Goal: Transaction & Acquisition: Purchase product/service

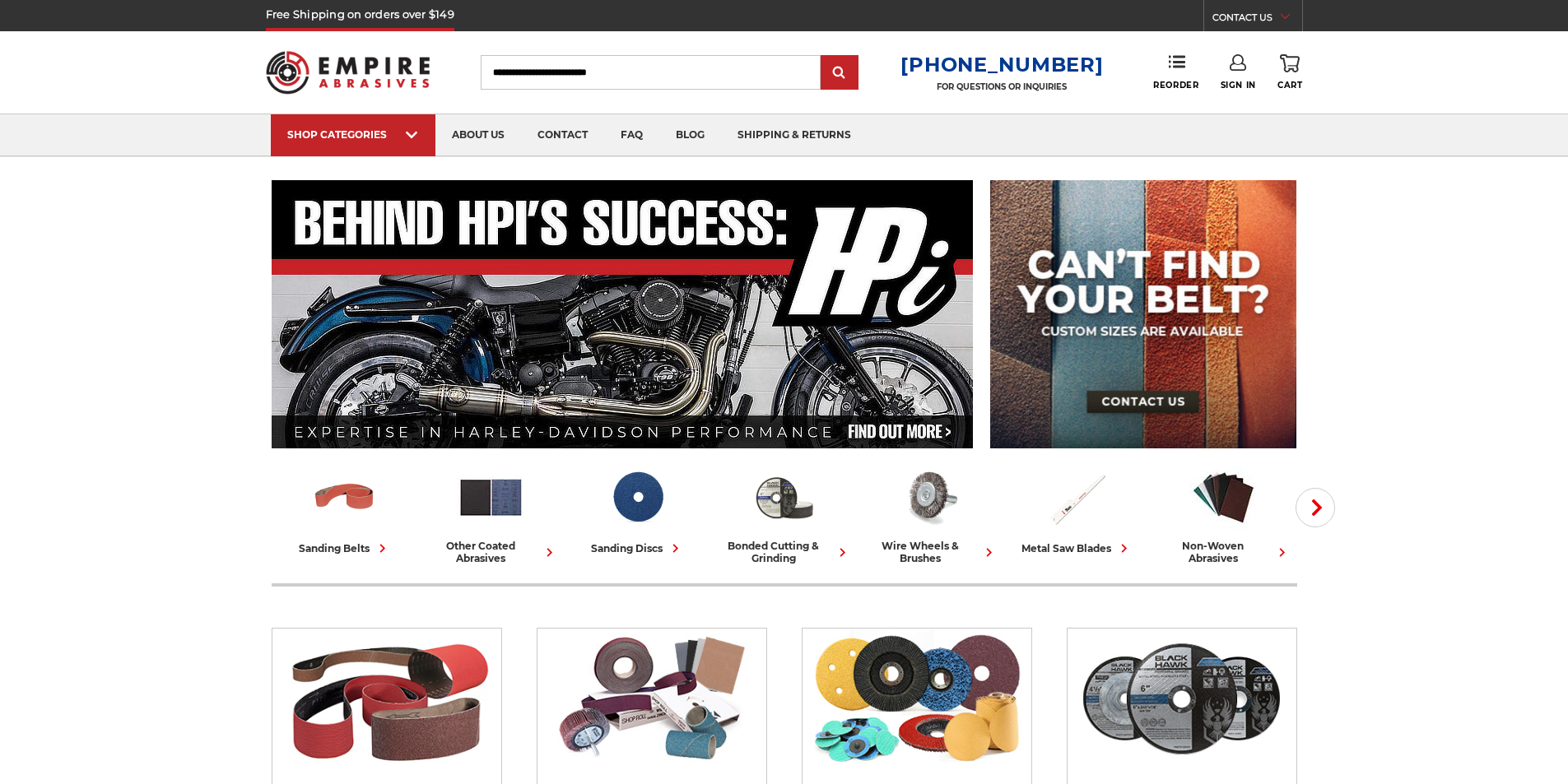
scroll to position [329, 0]
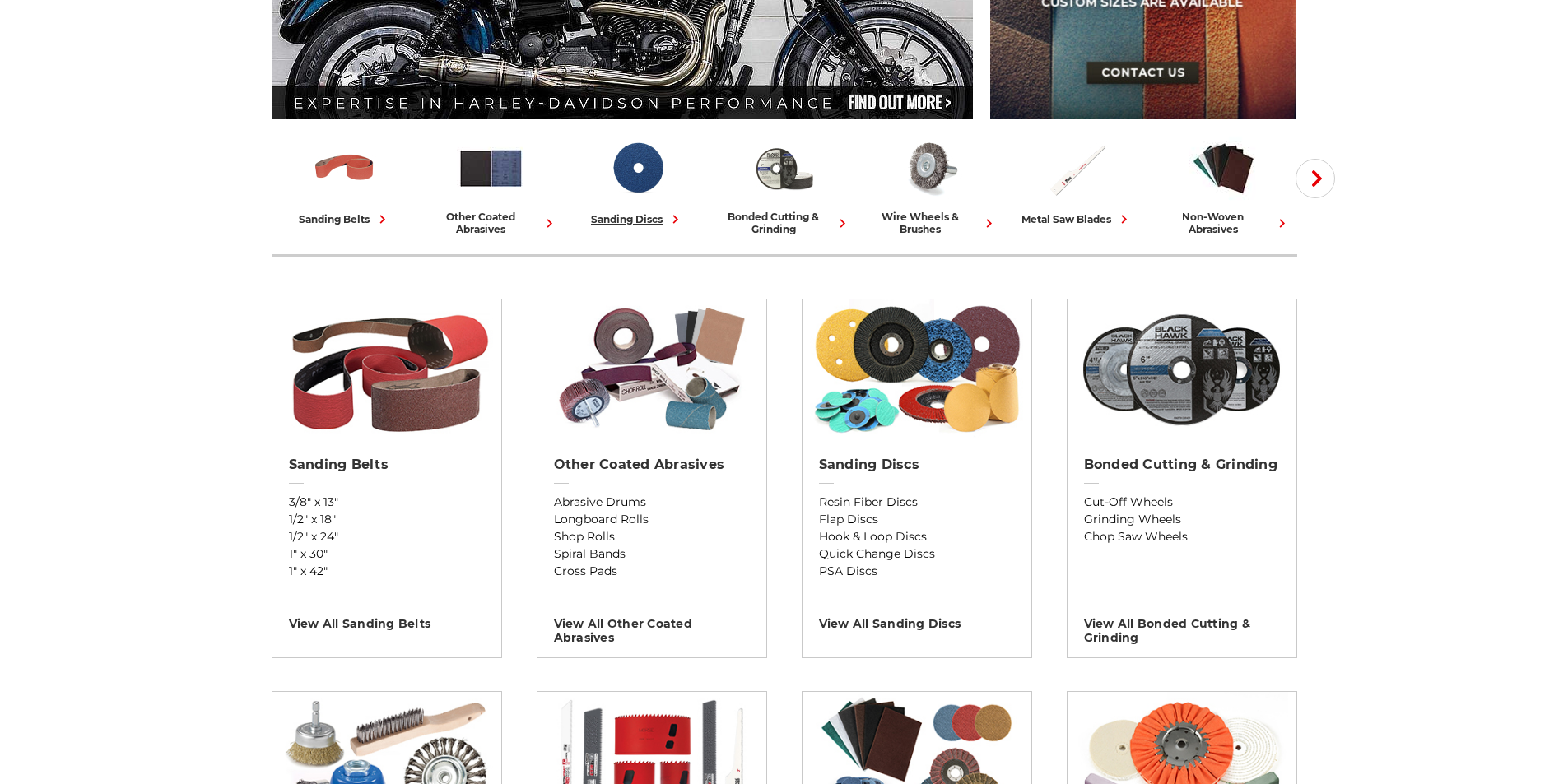
click at [613, 205] on link "sanding discs" at bounding box center [638, 181] width 134 height 94
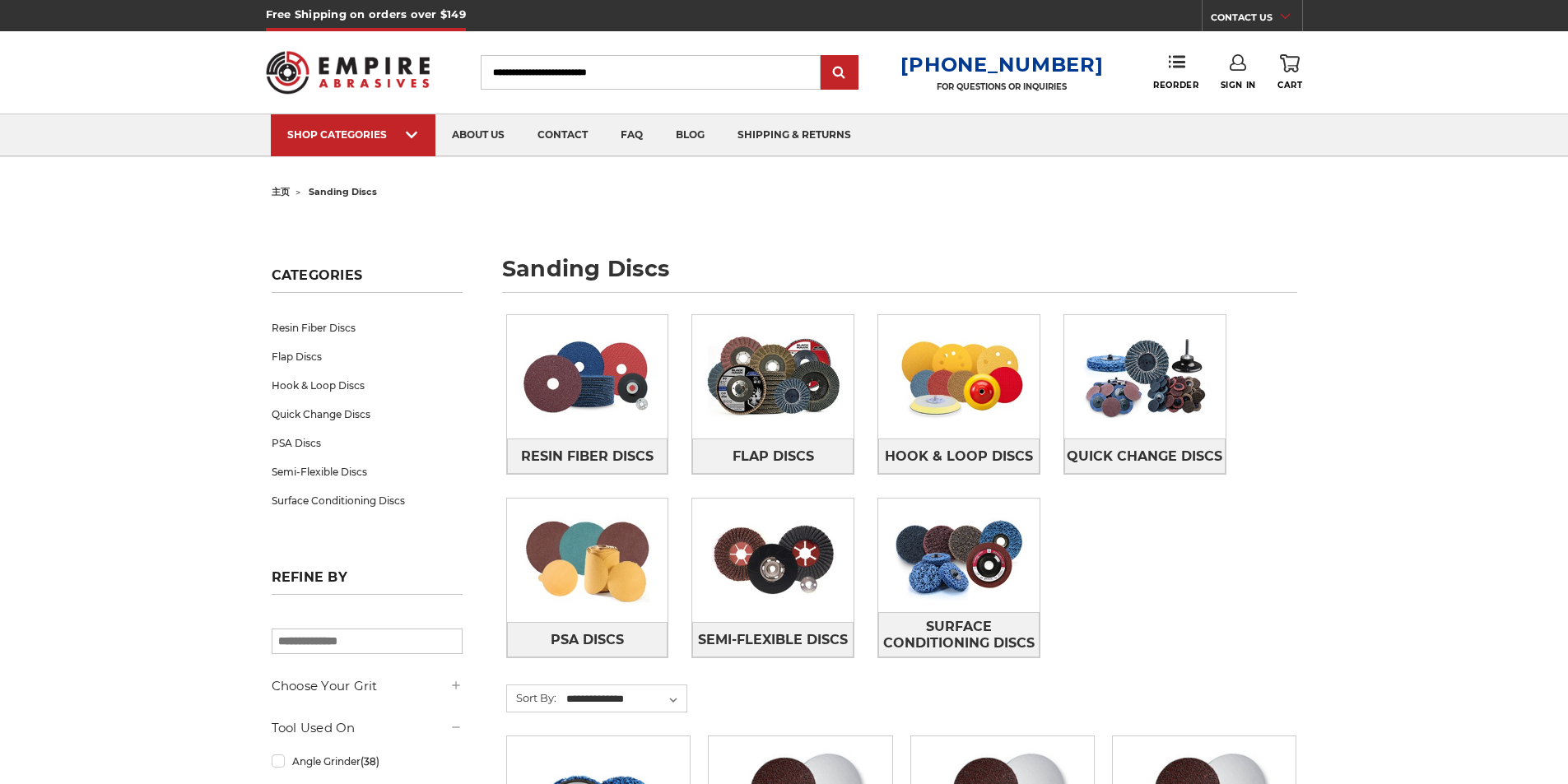
click at [1001, 240] on form "WANT 10% OFF YOUR NEXT PURCHASE? Sign up for our newsletter to receive the late…" at bounding box center [784, 392] width 494 height 322
click at [1012, 257] on circle "Close dialog" at bounding box center [1006, 251] width 16 height 16
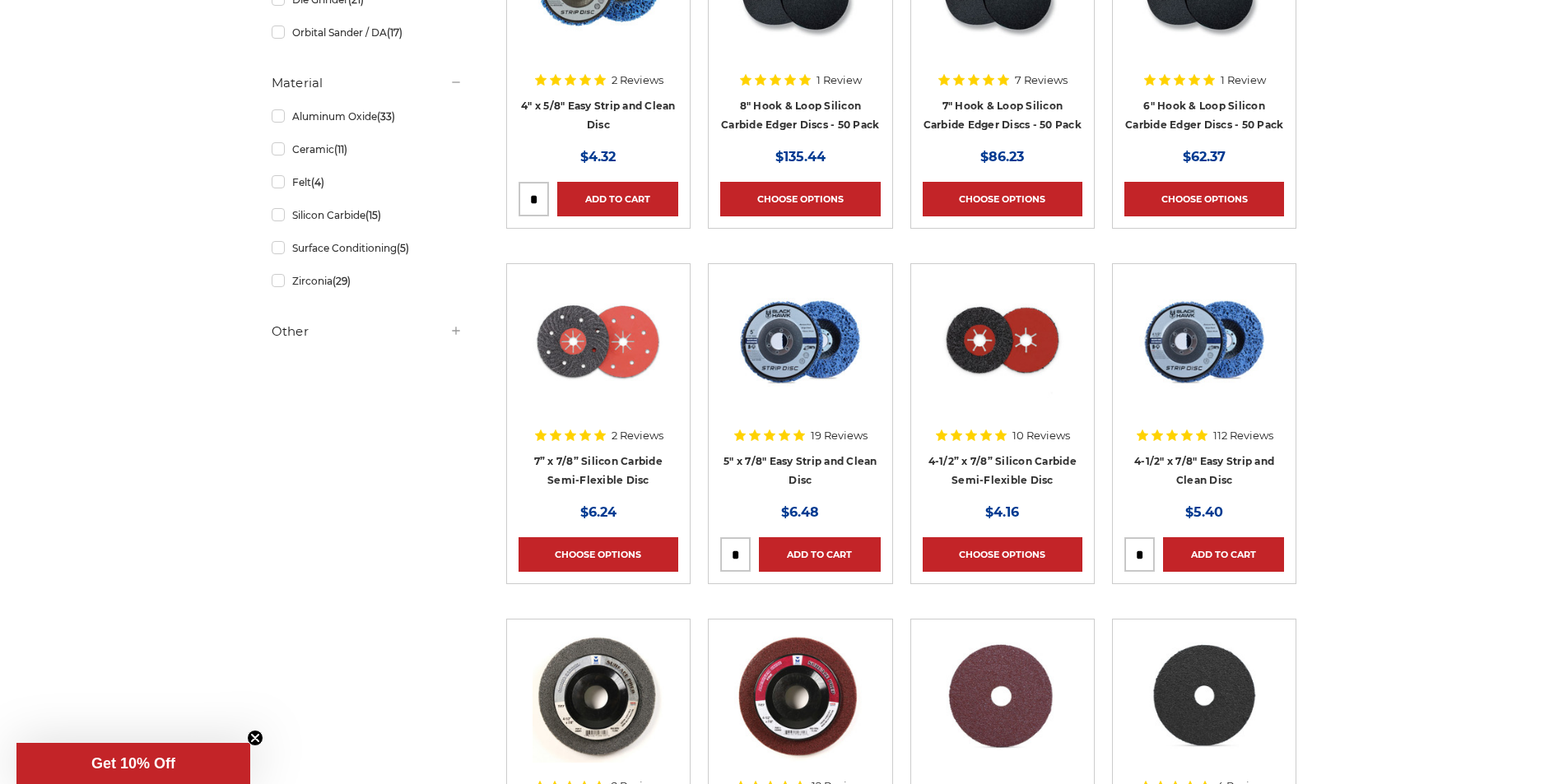
scroll to position [1069, 0]
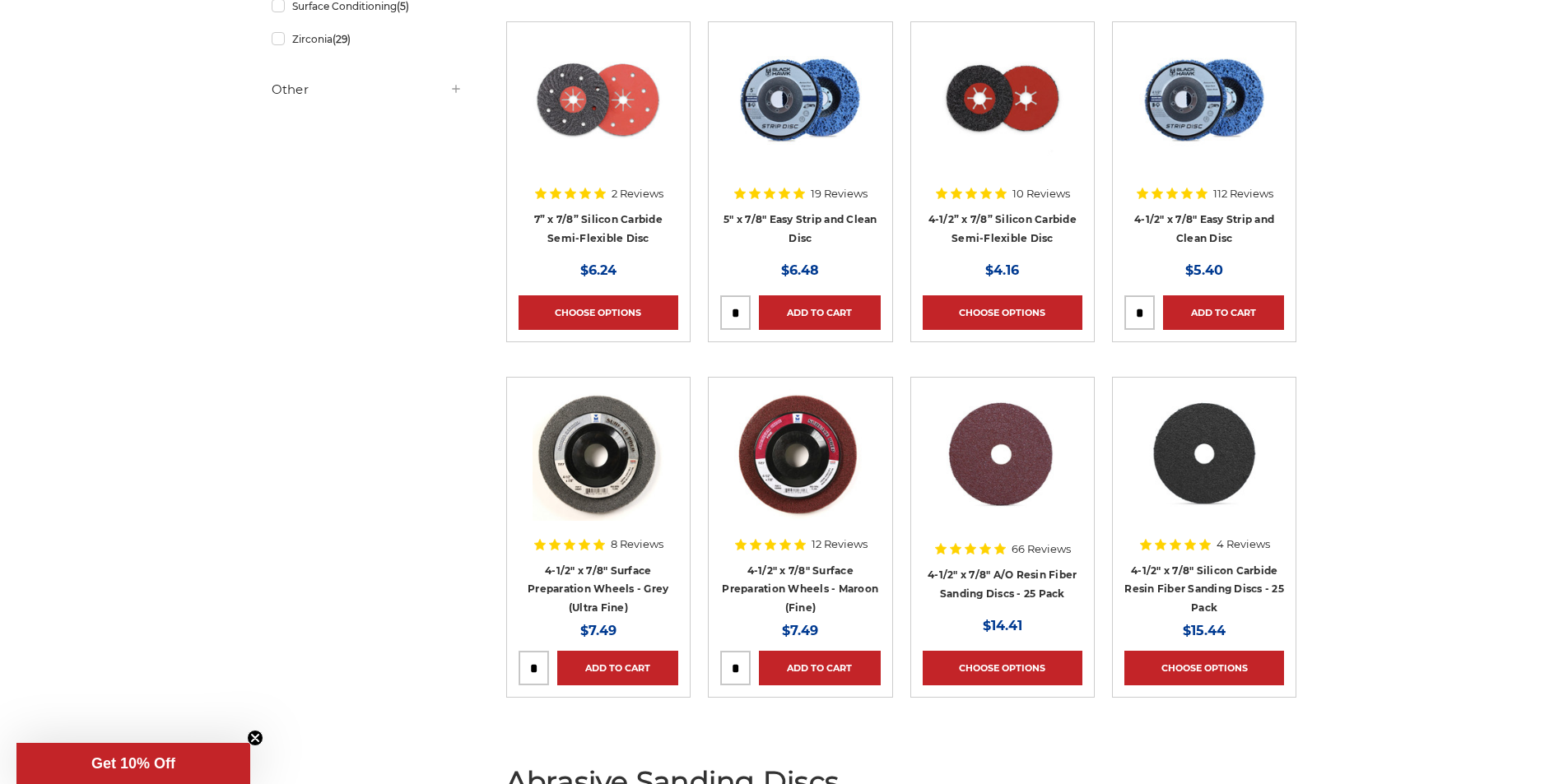
click at [1040, 498] on img at bounding box center [1002, 455] width 134 height 132
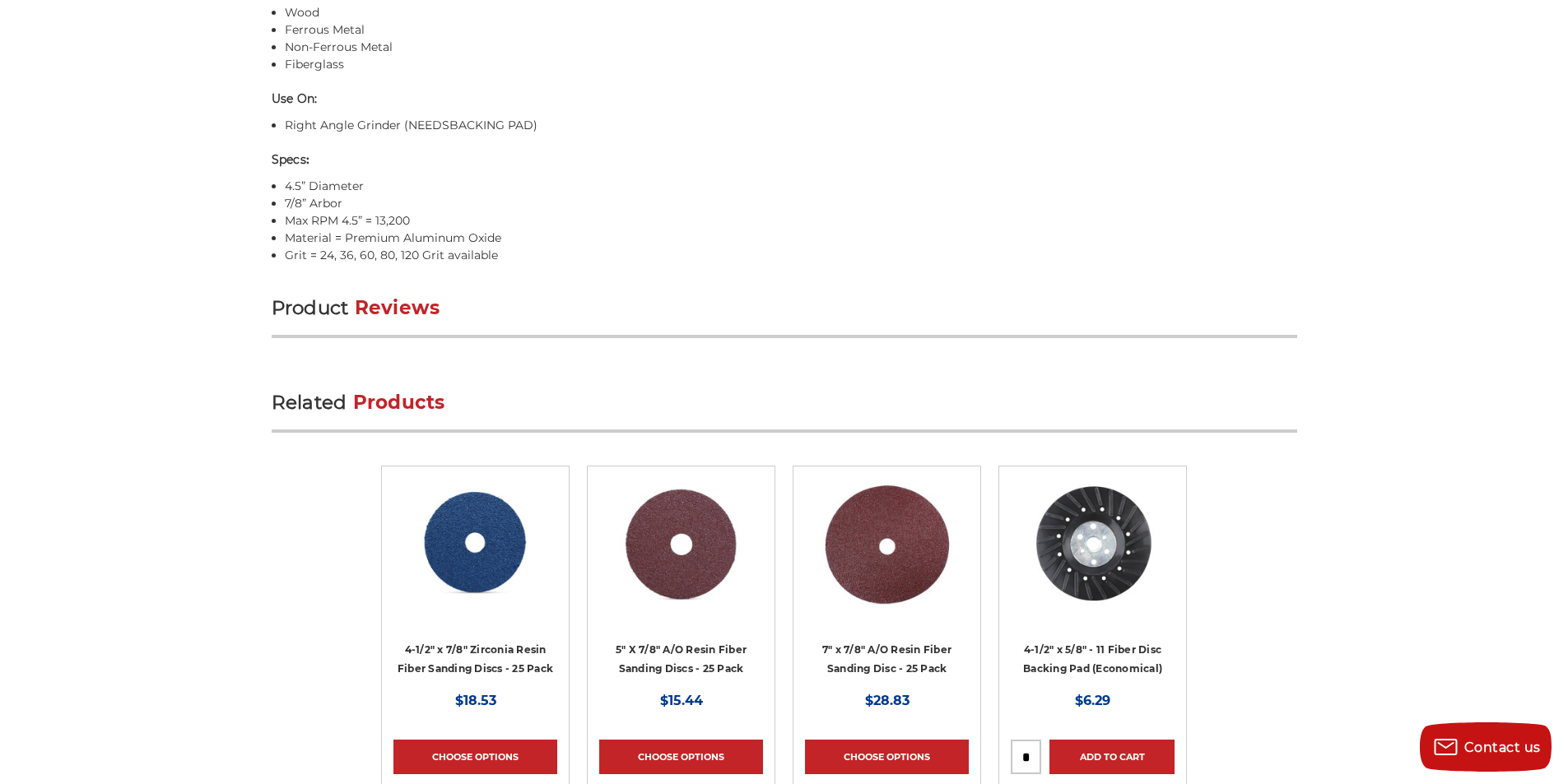
scroll to position [1563, 0]
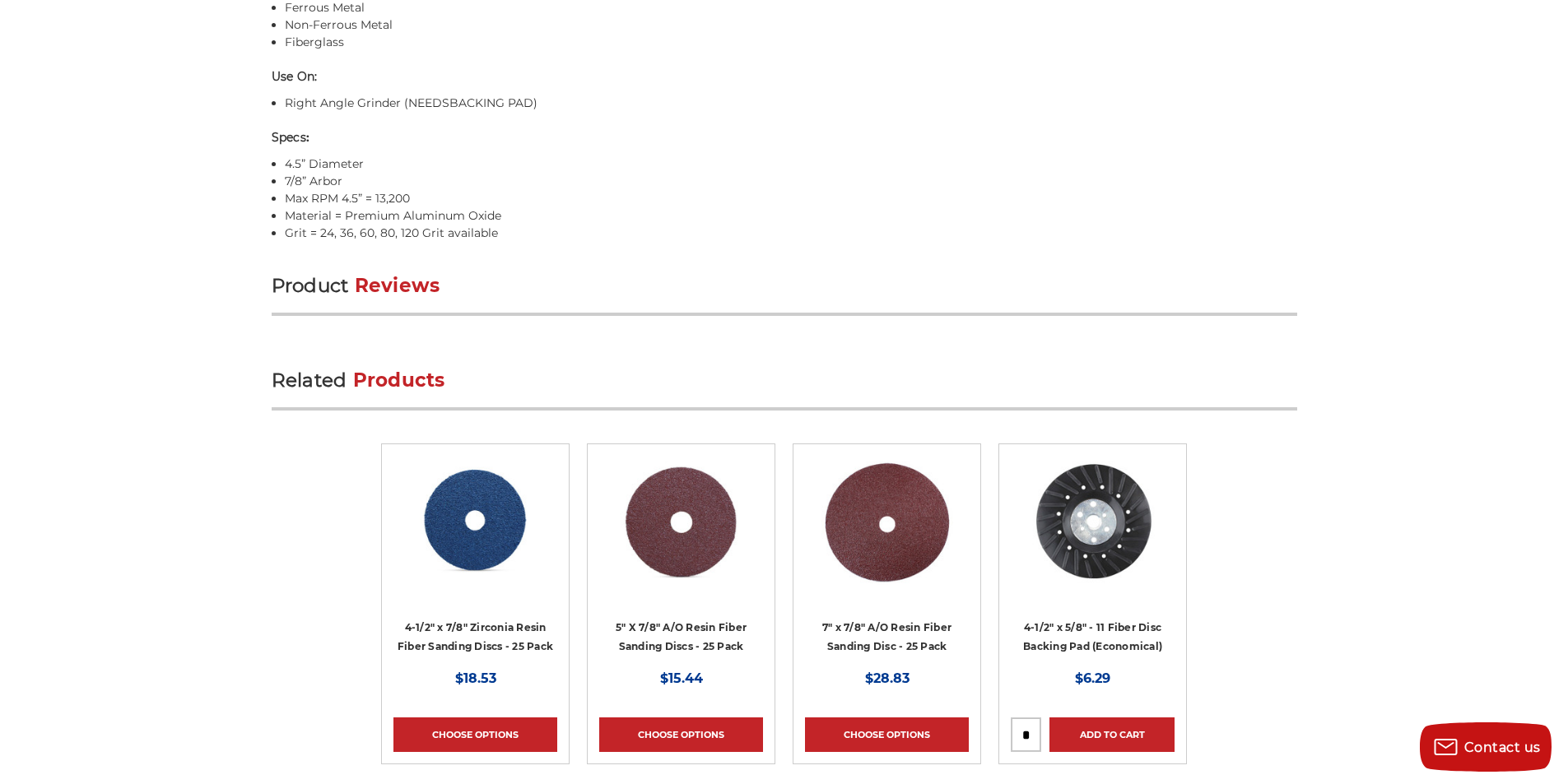
click at [364, 274] on span "Reviews" at bounding box center [398, 285] width 86 height 23
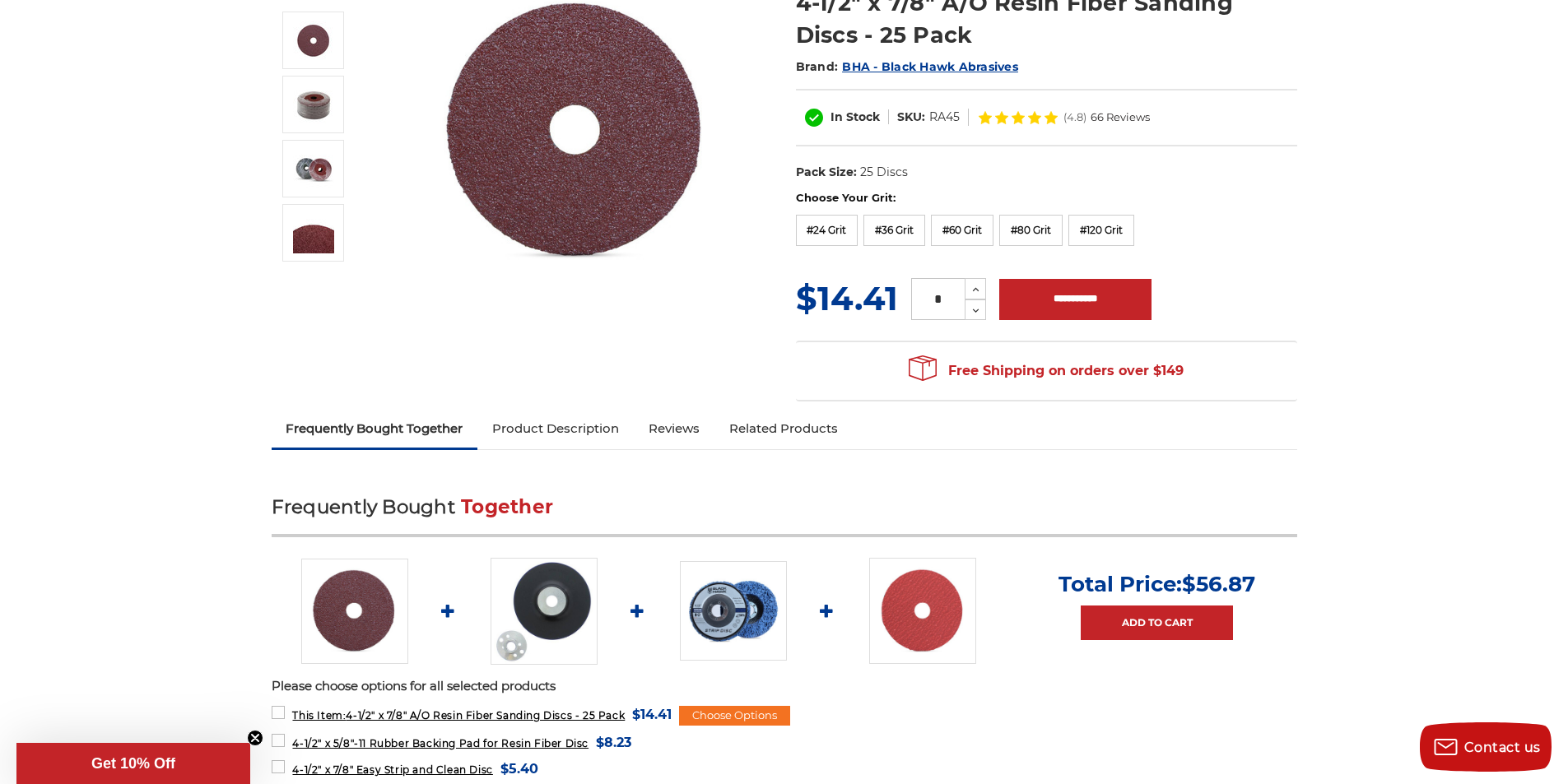
scroll to position [246, 0]
click at [586, 446] on link "Product Description" at bounding box center [556, 428] width 157 height 36
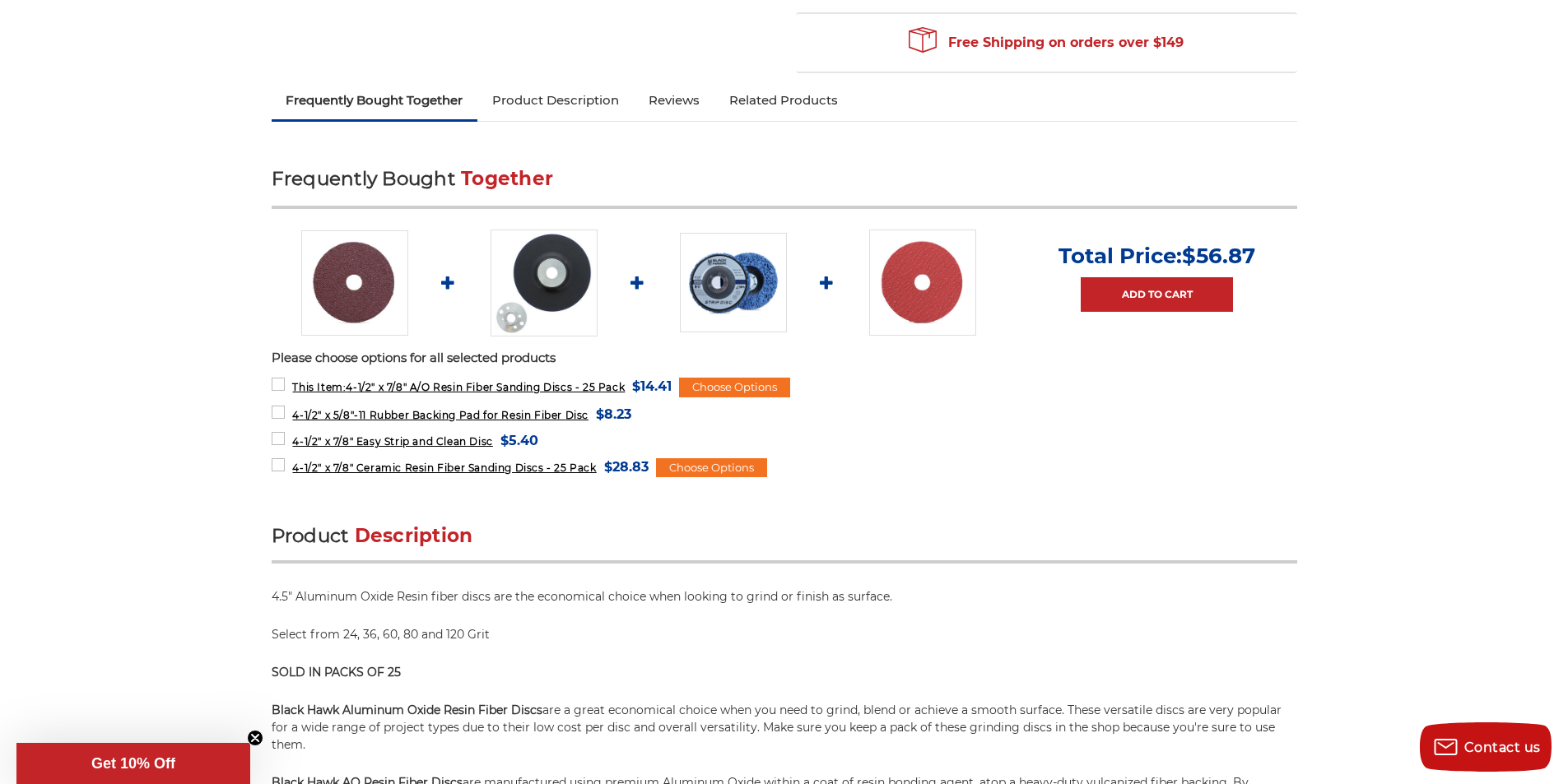
scroll to position [587, 0]
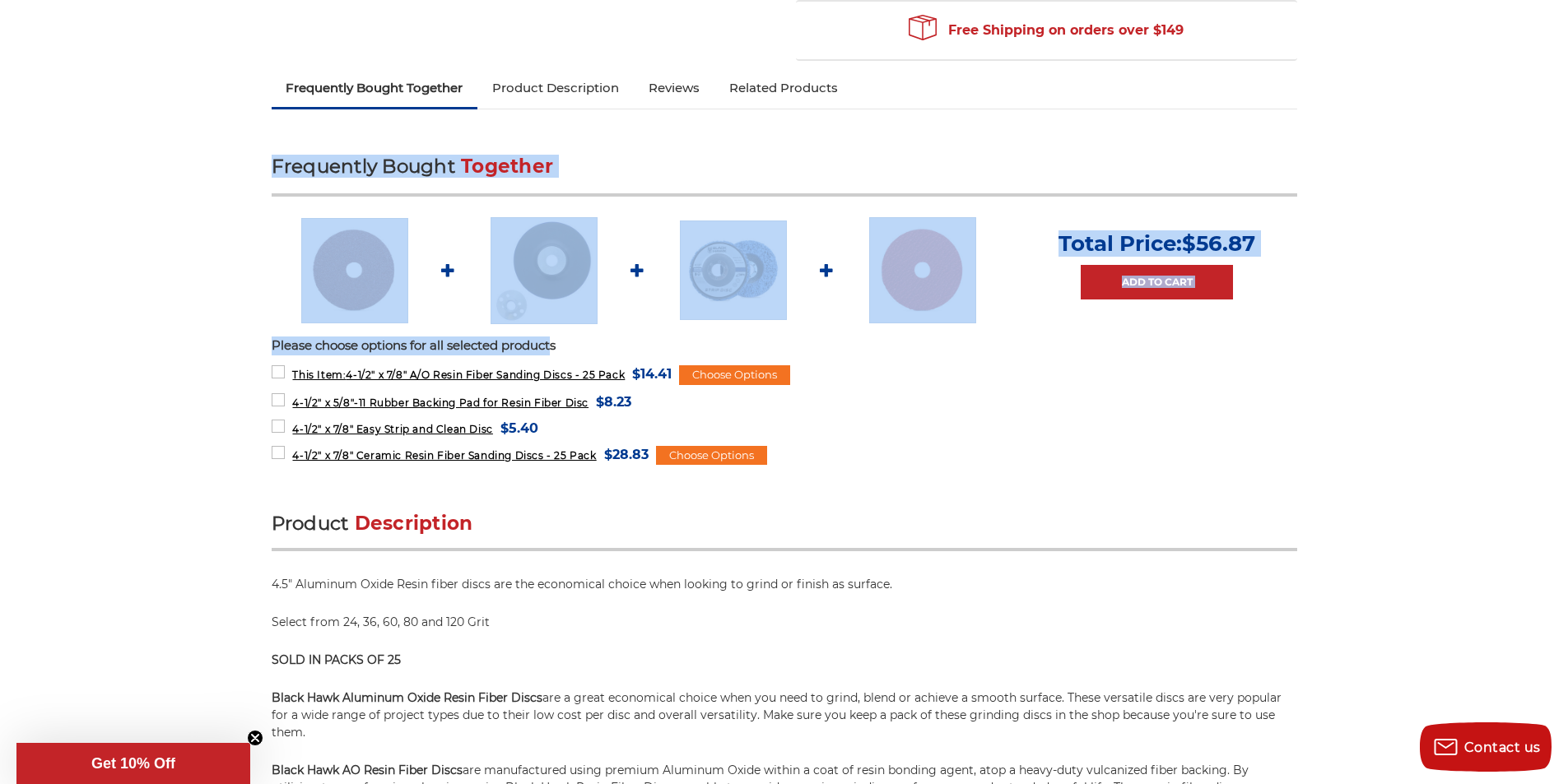
drag, startPoint x: 241, startPoint y: 144, endPoint x: 1244, endPoint y: 497, distance: 1063.3
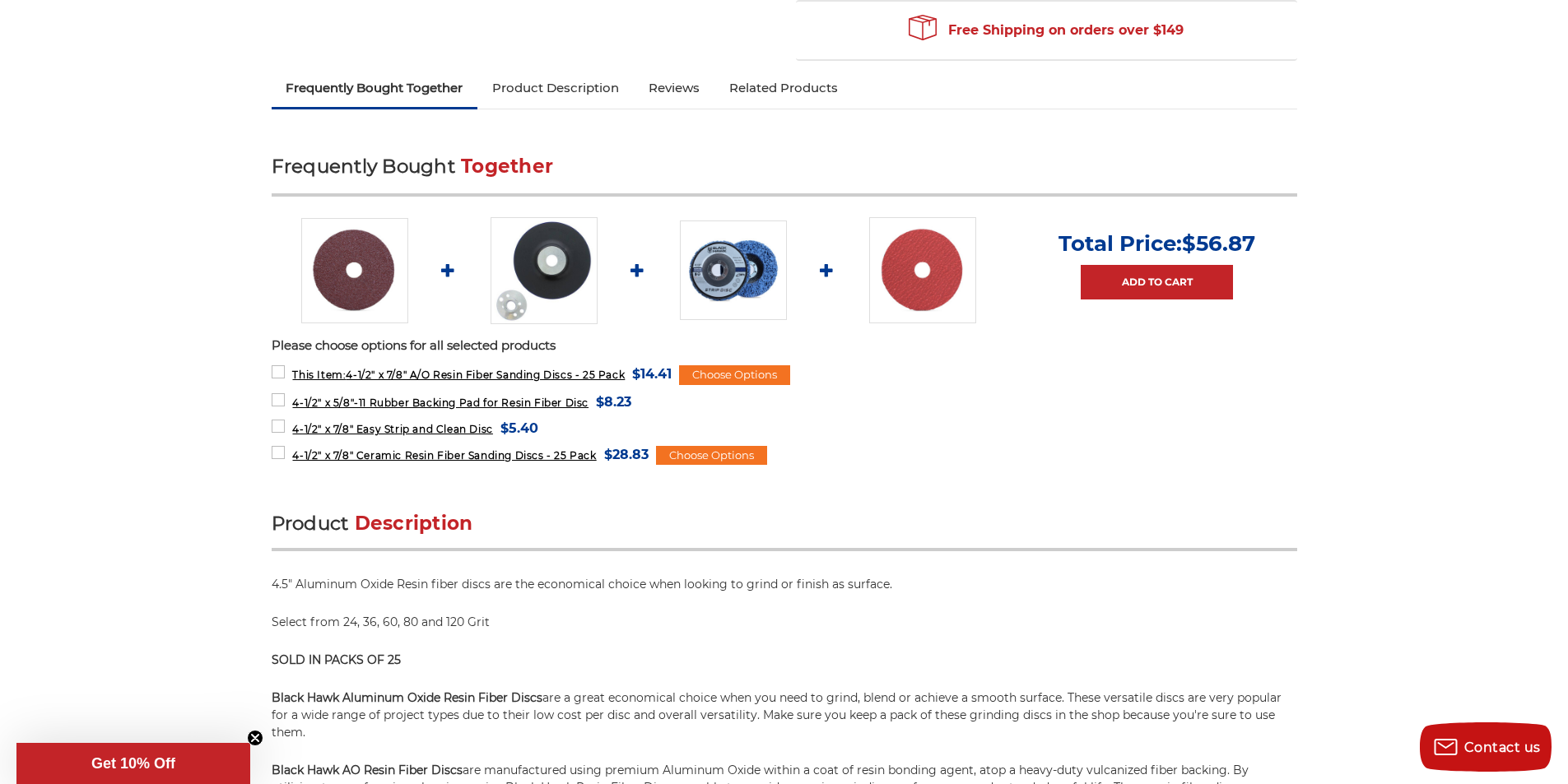
click at [1288, 482] on div "Frequently Bought Together Total Price: $56.87 Add to Cart Please choose option…" at bounding box center [784, 314] width 1026 height 360
click at [506, 91] on link "Product Description" at bounding box center [556, 88] width 157 height 36
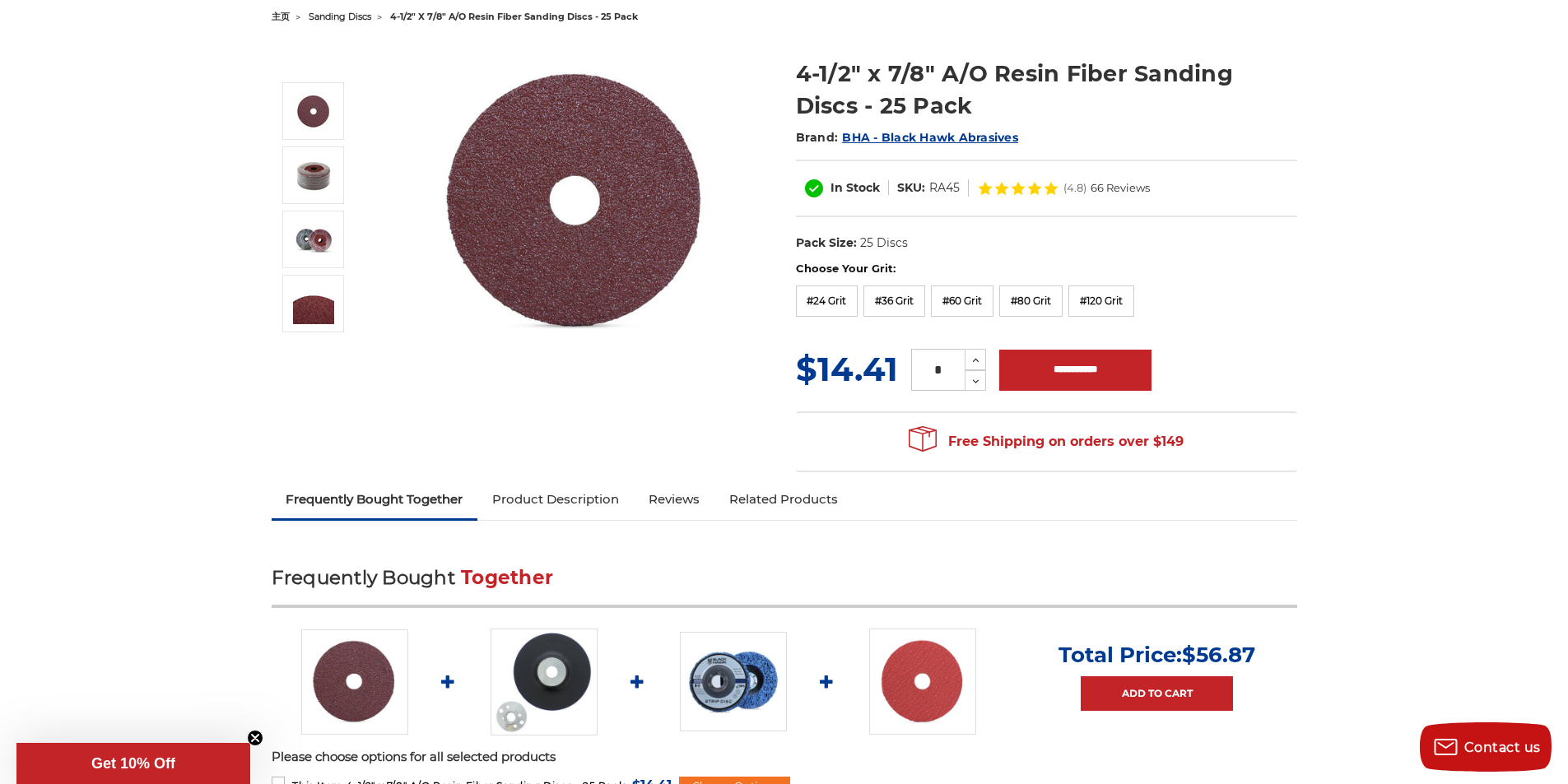
click at [450, 494] on link "Frequently Bought Together" at bounding box center [374, 500] width 207 height 36
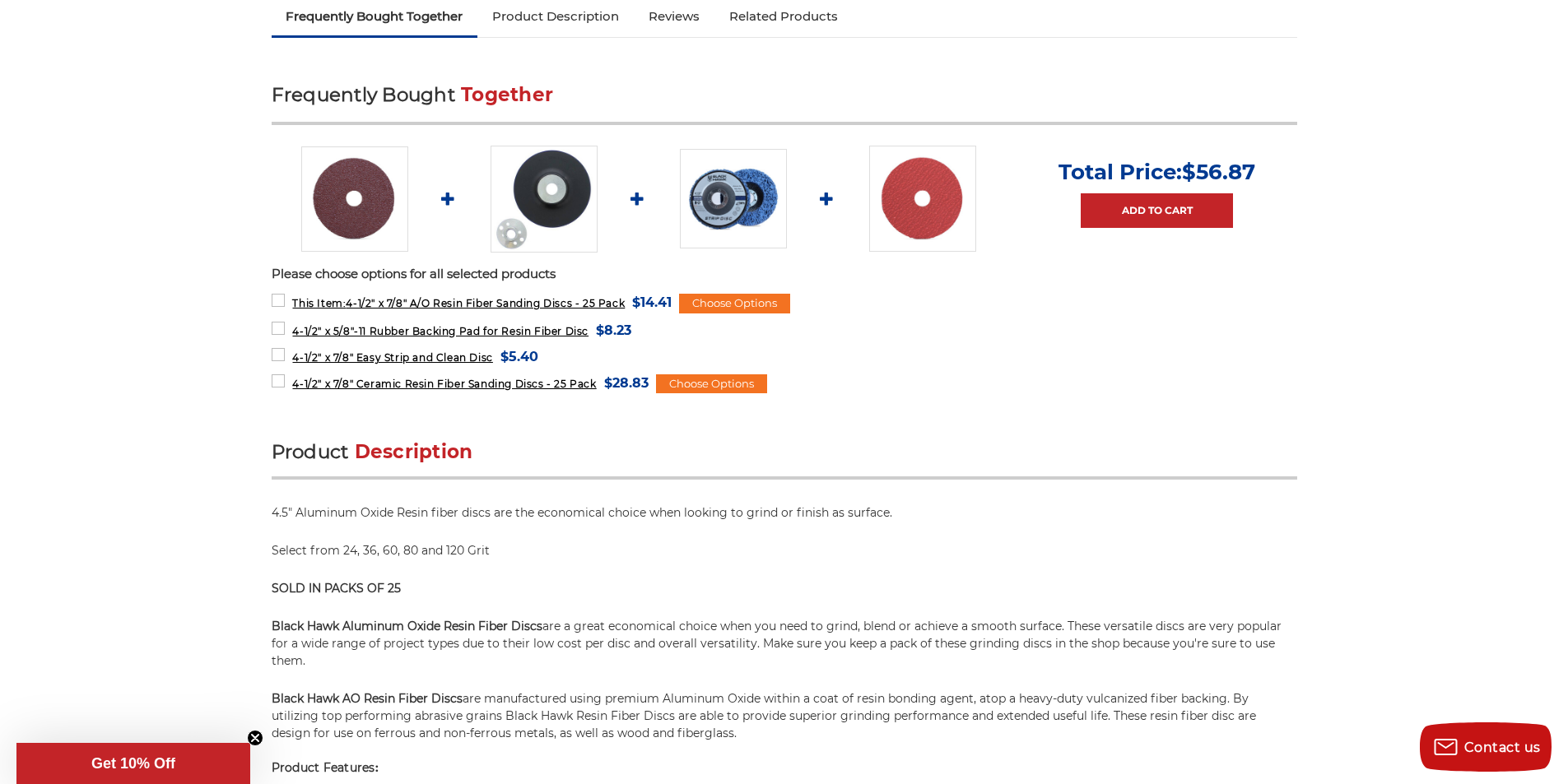
scroll to position [823, 0]
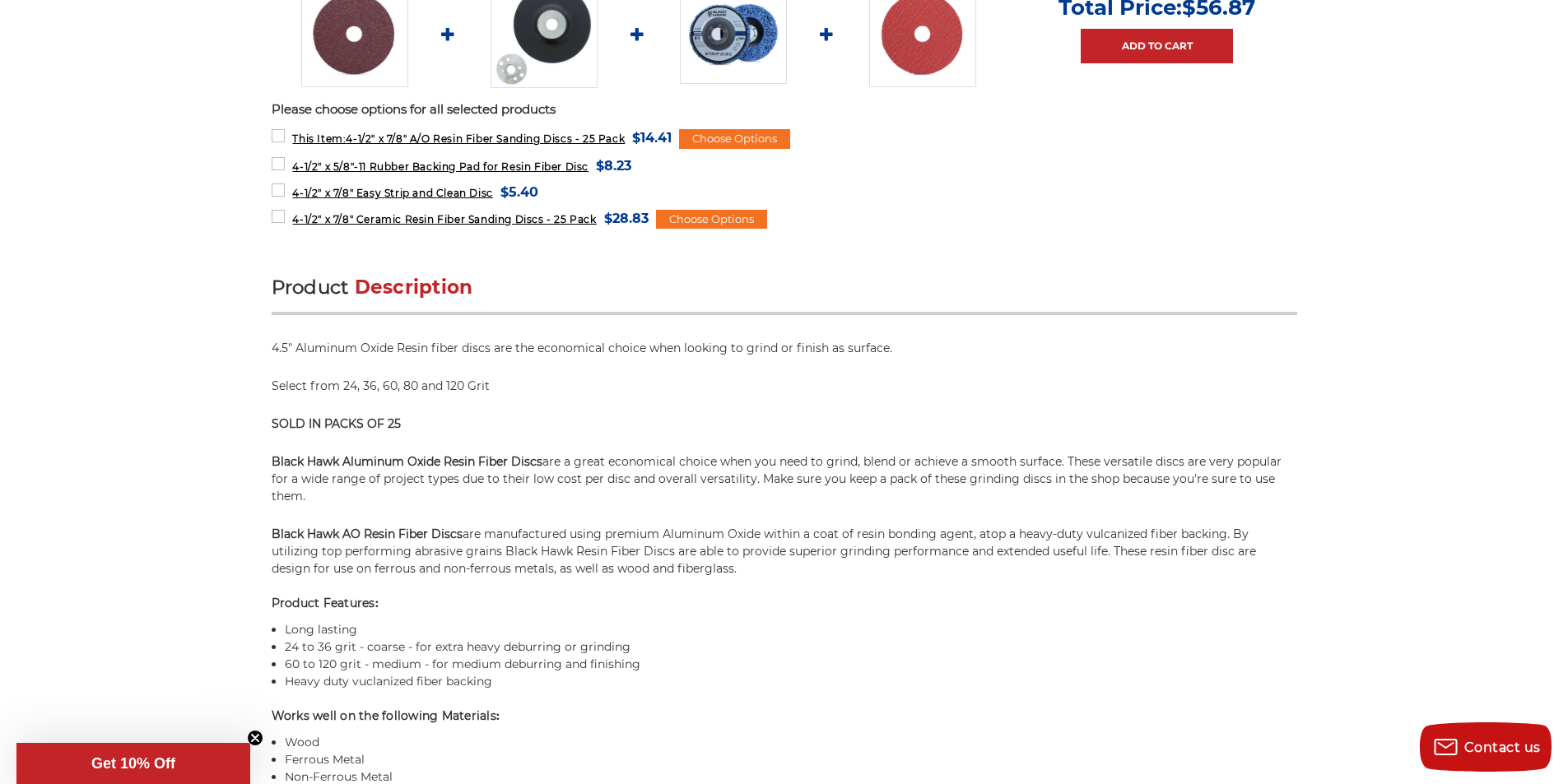
click at [327, 390] on p "Select from 24, 36, 60, 80 and 120 Grit" at bounding box center [784, 386] width 1026 height 17
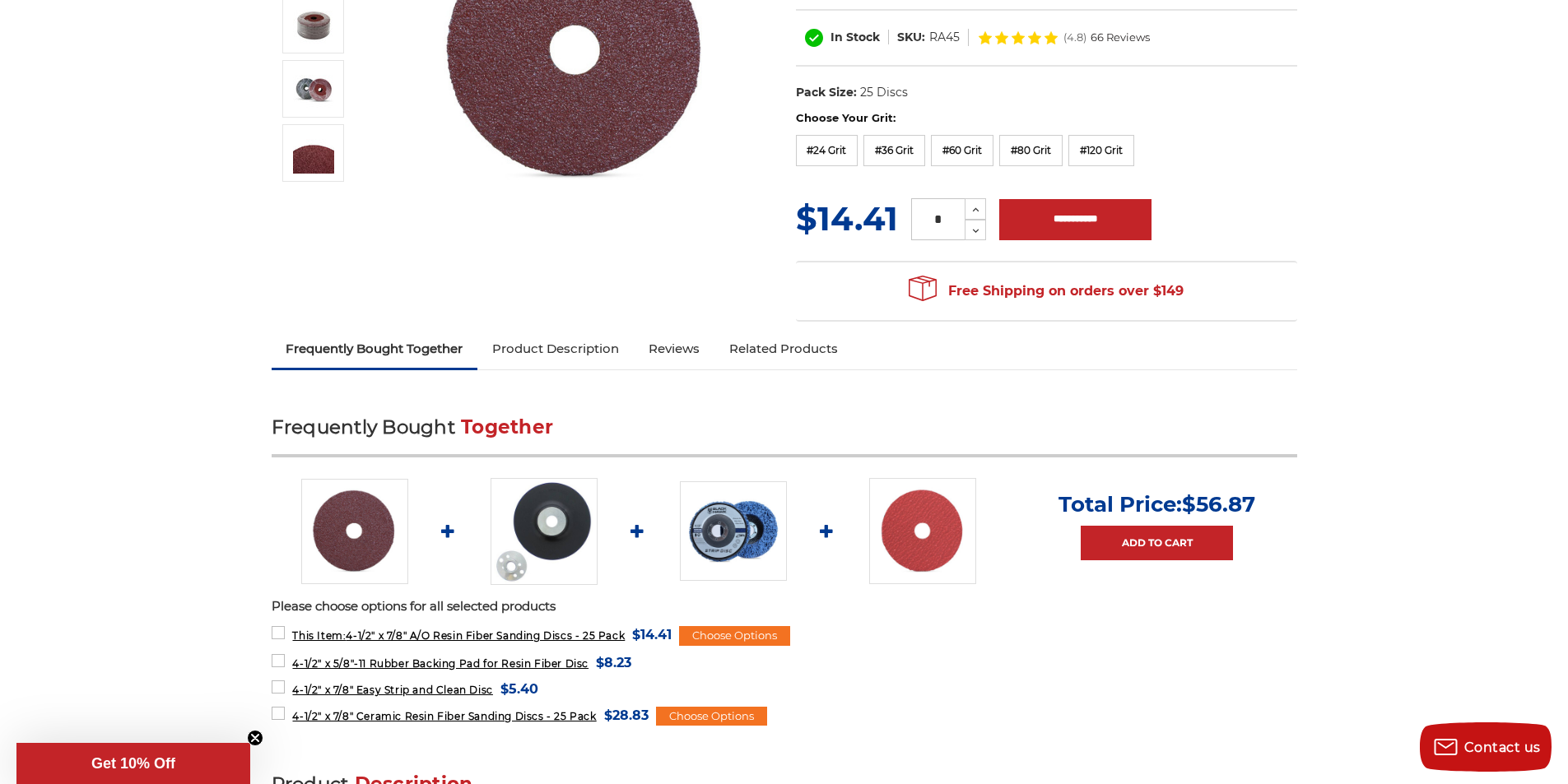
scroll to position [494, 0]
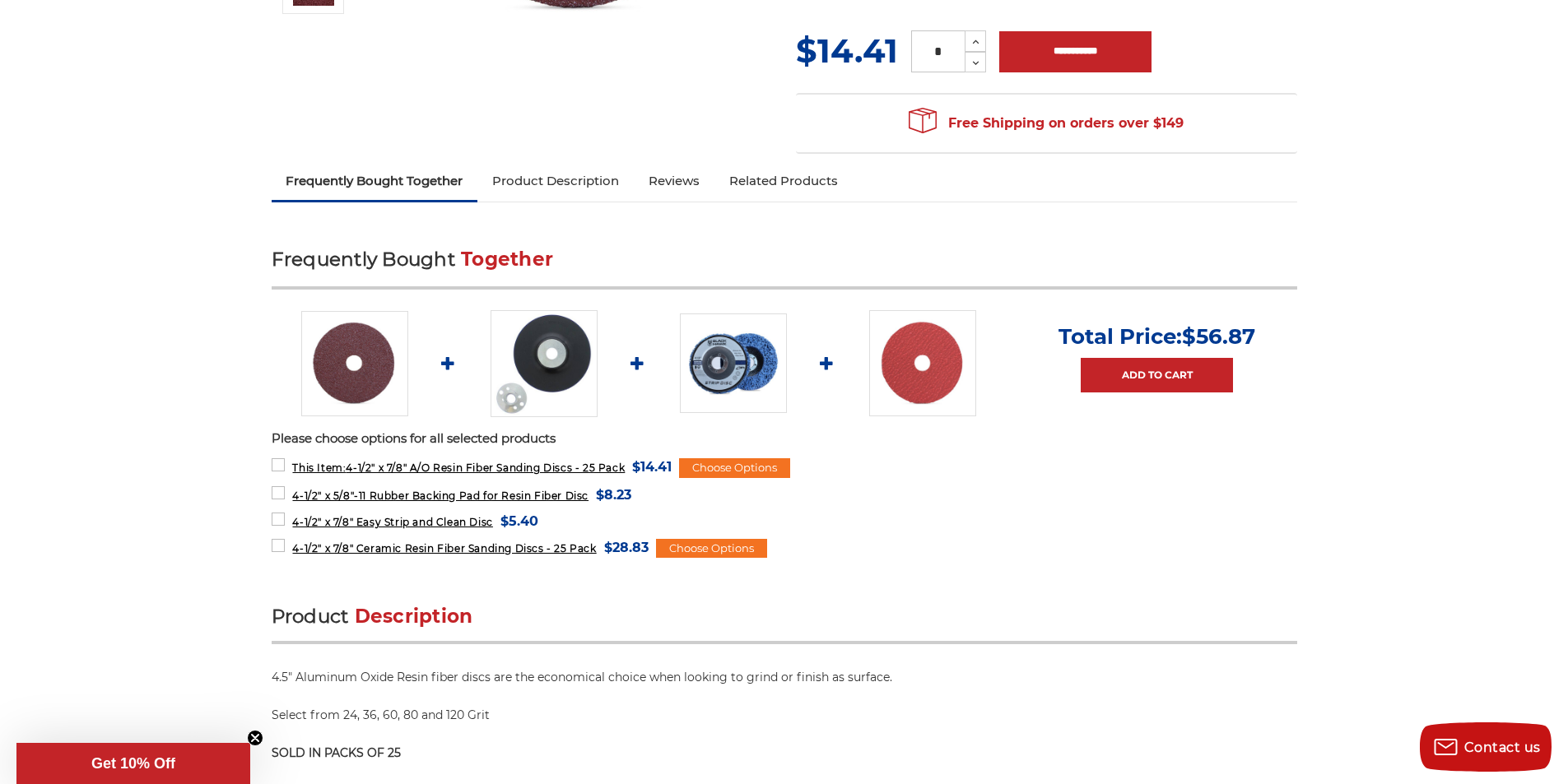
click at [456, 360] on ul "Total Price: $56.87 Add to Cart" at bounding box center [784, 364] width 1026 height 107
click at [442, 364] on ul "Total Price: $56.87 Add to Cart" at bounding box center [784, 364] width 1026 height 107
drag, startPoint x: 449, startPoint y: 364, endPoint x: 653, endPoint y: 354, distance: 204.2
click at [577, 374] on ul "Total Price: $56.87 Add to Cart" at bounding box center [784, 364] width 1026 height 107
click at [653, 354] on ul "Total Price: $56.87 Add to Cart" at bounding box center [784, 364] width 1026 height 107
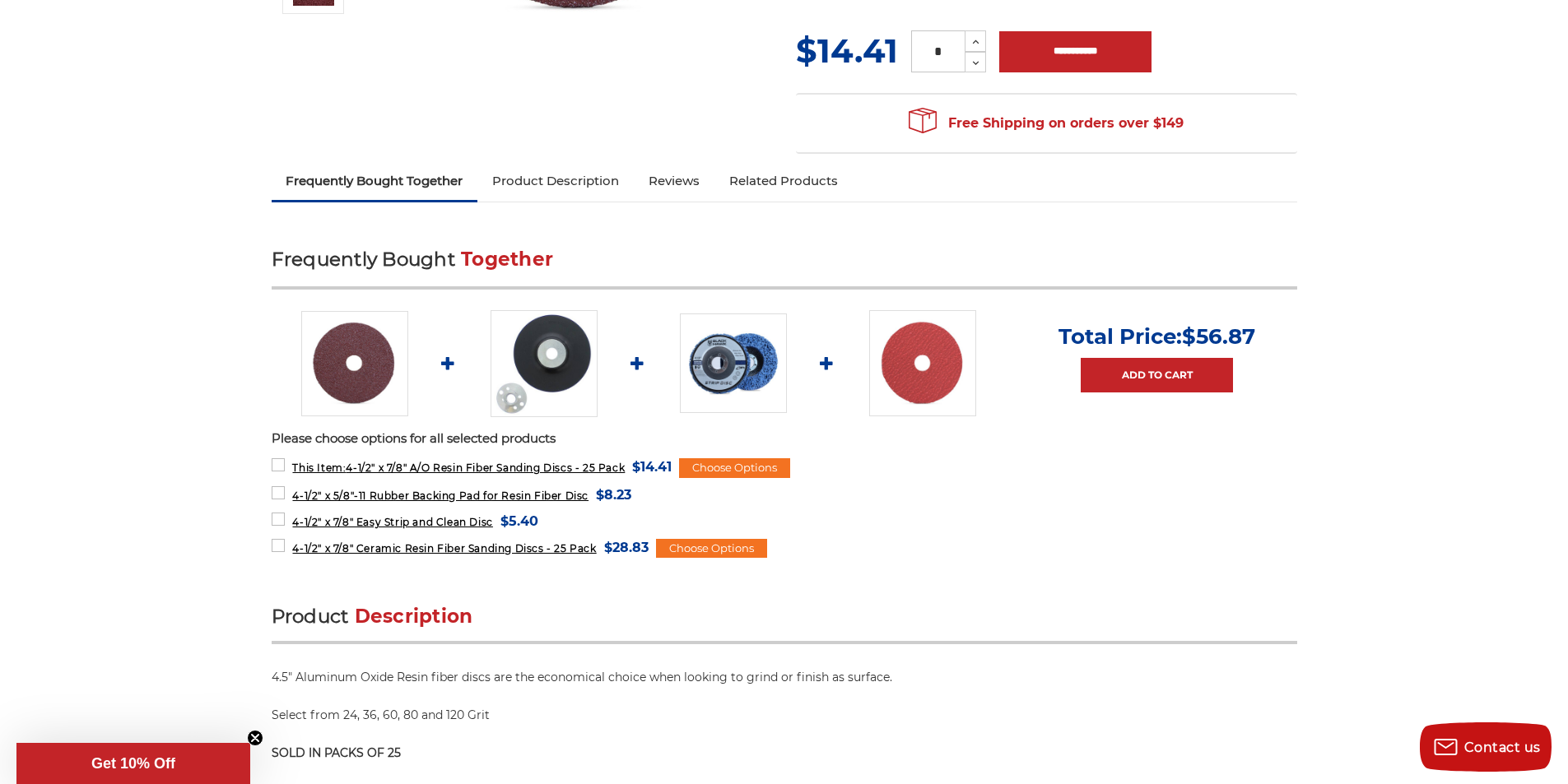
click at [630, 361] on ul "Total Price: $56.87 Add to Cart" at bounding box center [784, 364] width 1026 height 107
click at [638, 359] on ul "Total Price: $56.87 Add to Cart" at bounding box center [784, 364] width 1026 height 107
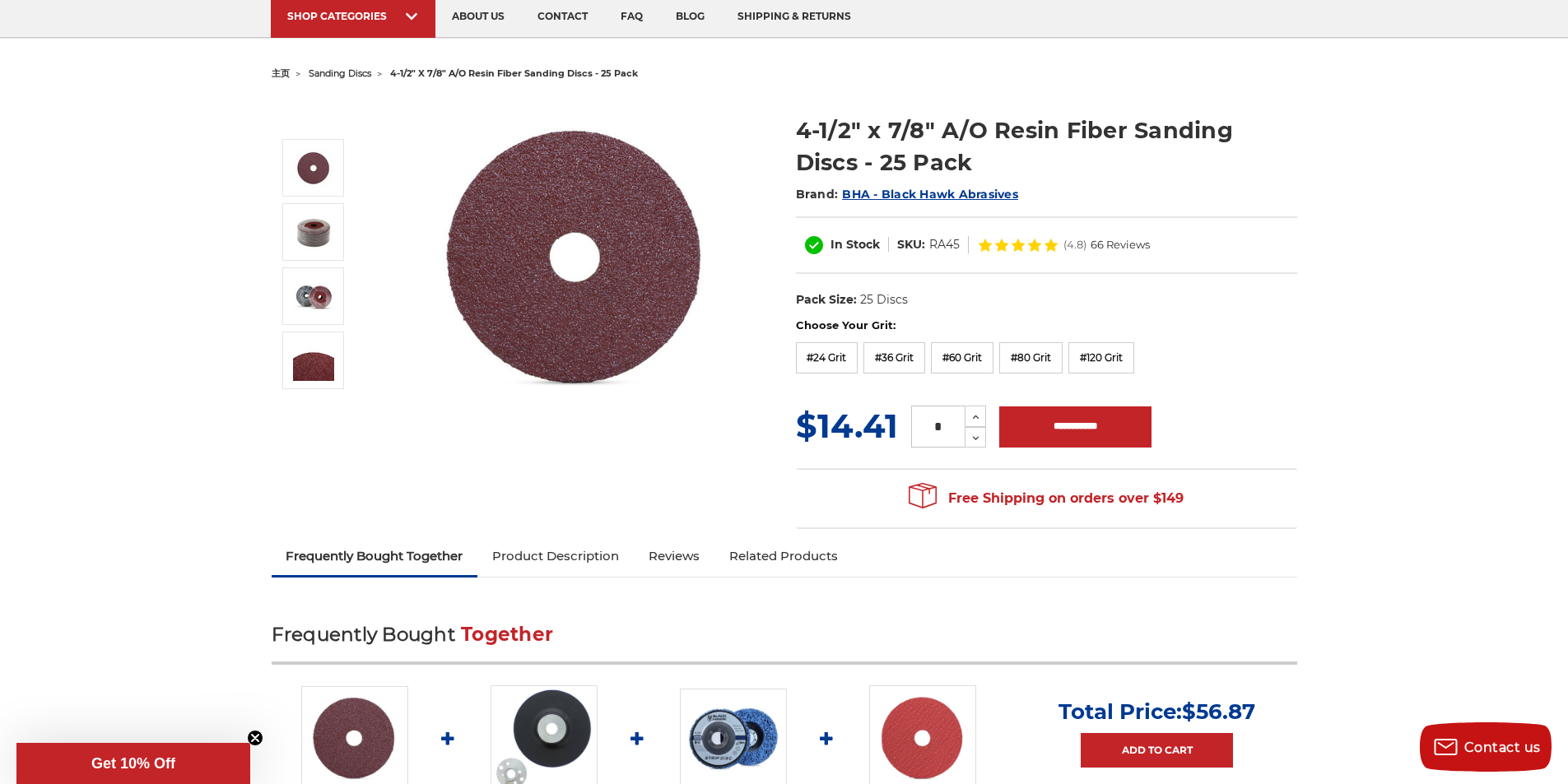
scroll to position [0, 0]
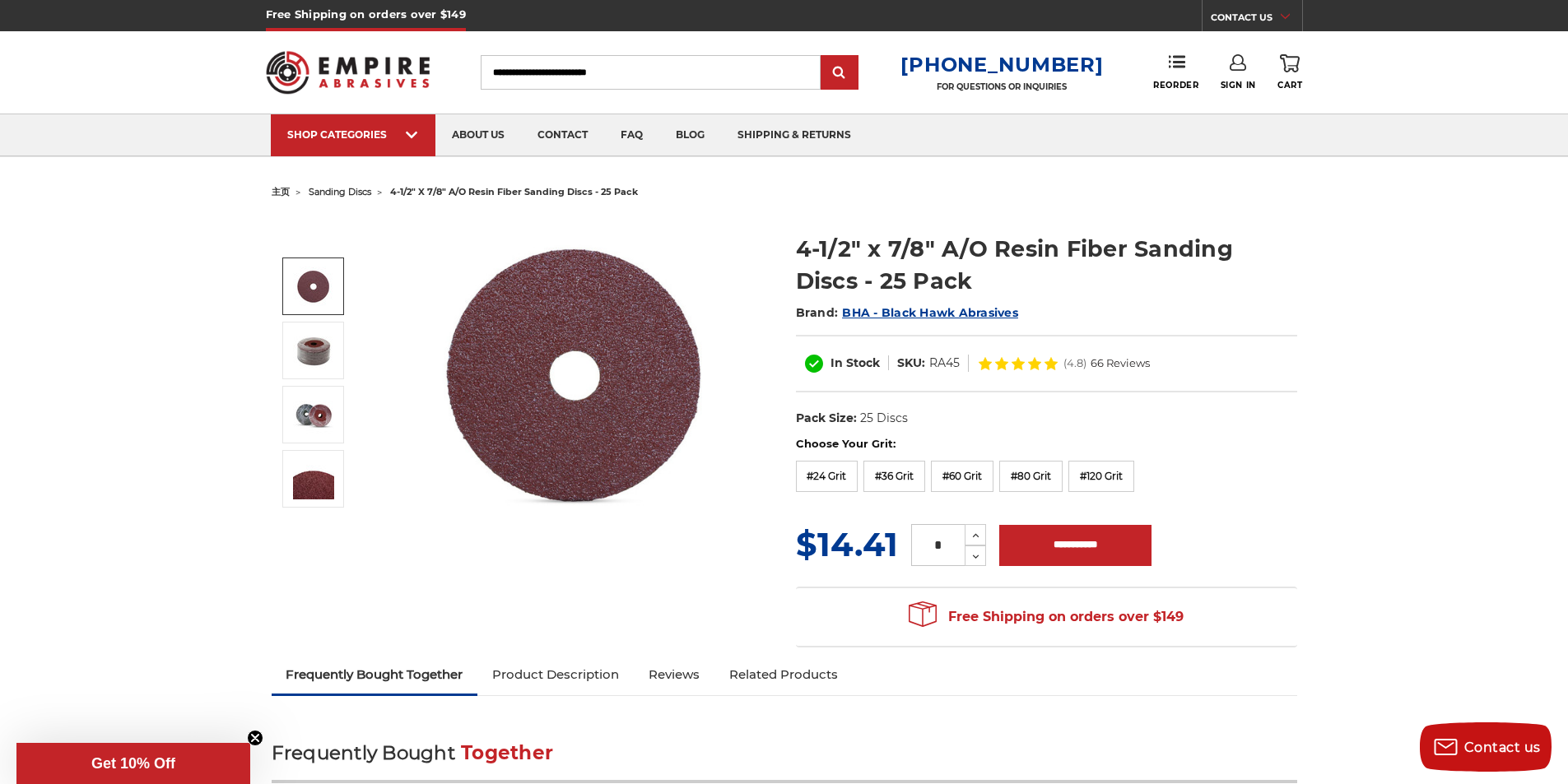
click at [308, 288] on img at bounding box center [313, 286] width 41 height 40
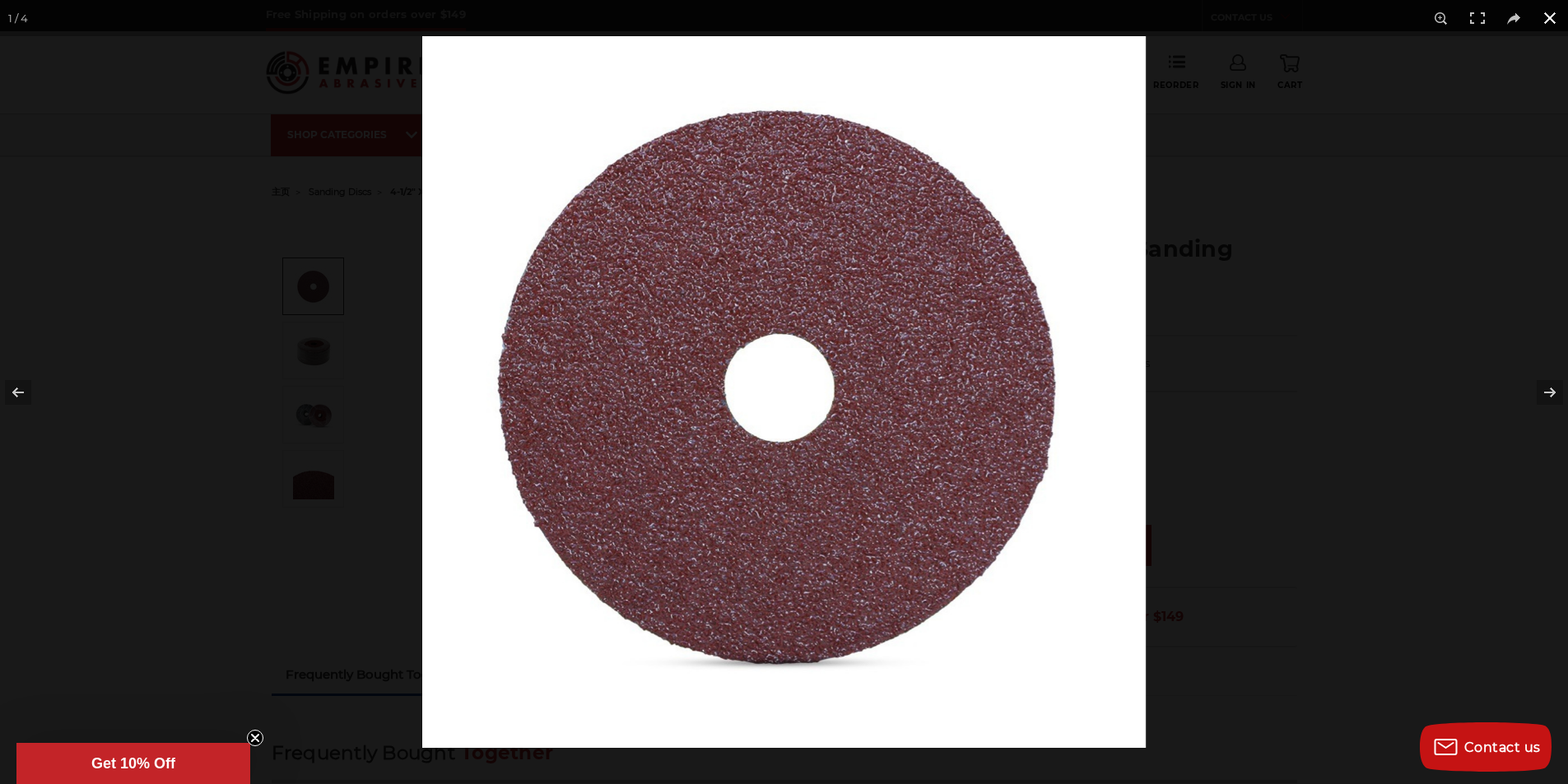
click at [67, 157] on div at bounding box center [784, 392] width 1568 height 784
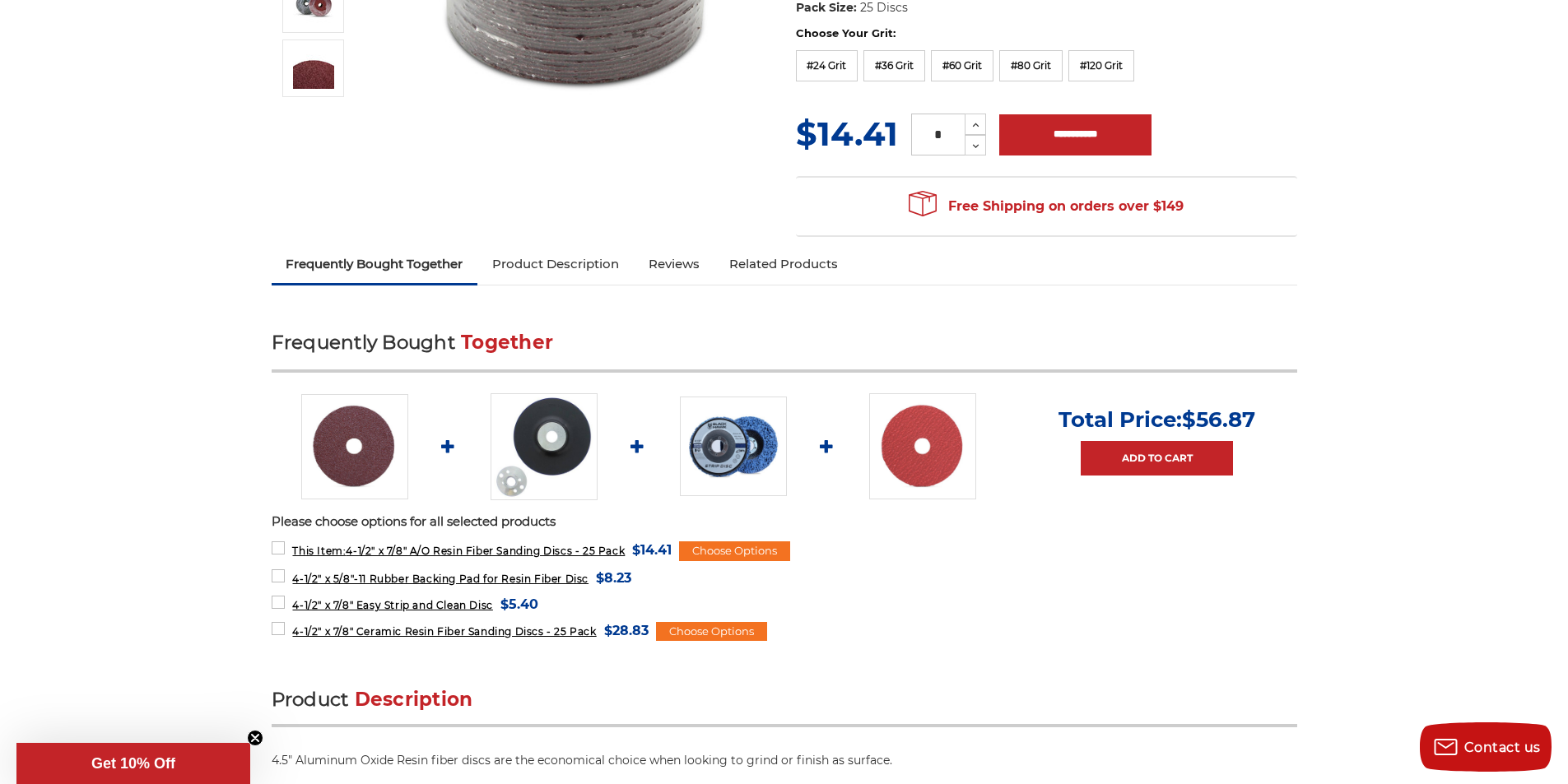
scroll to position [246, 0]
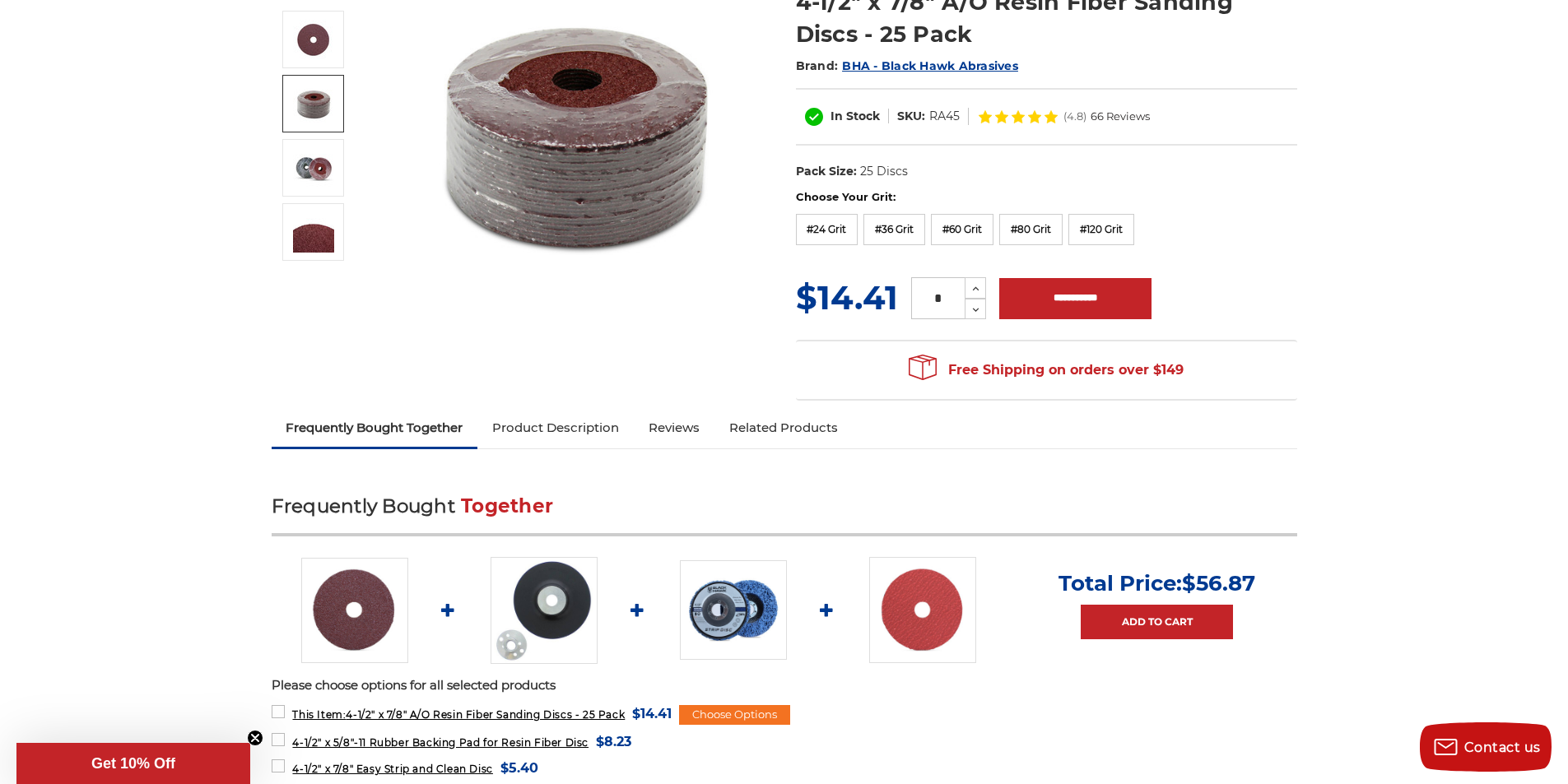
click at [527, 428] on link "Product Description" at bounding box center [556, 428] width 157 height 36
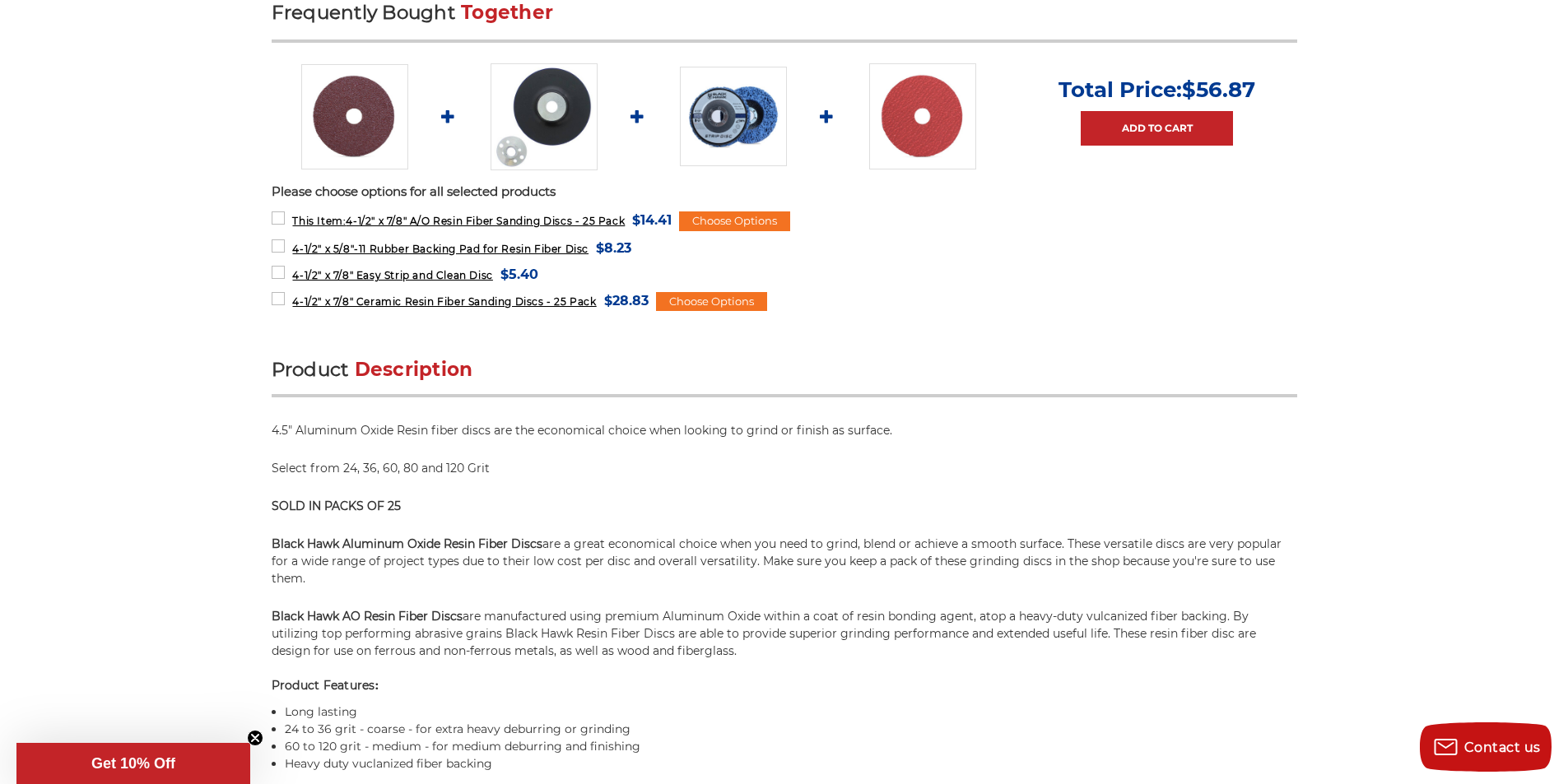
scroll to position [165, 0]
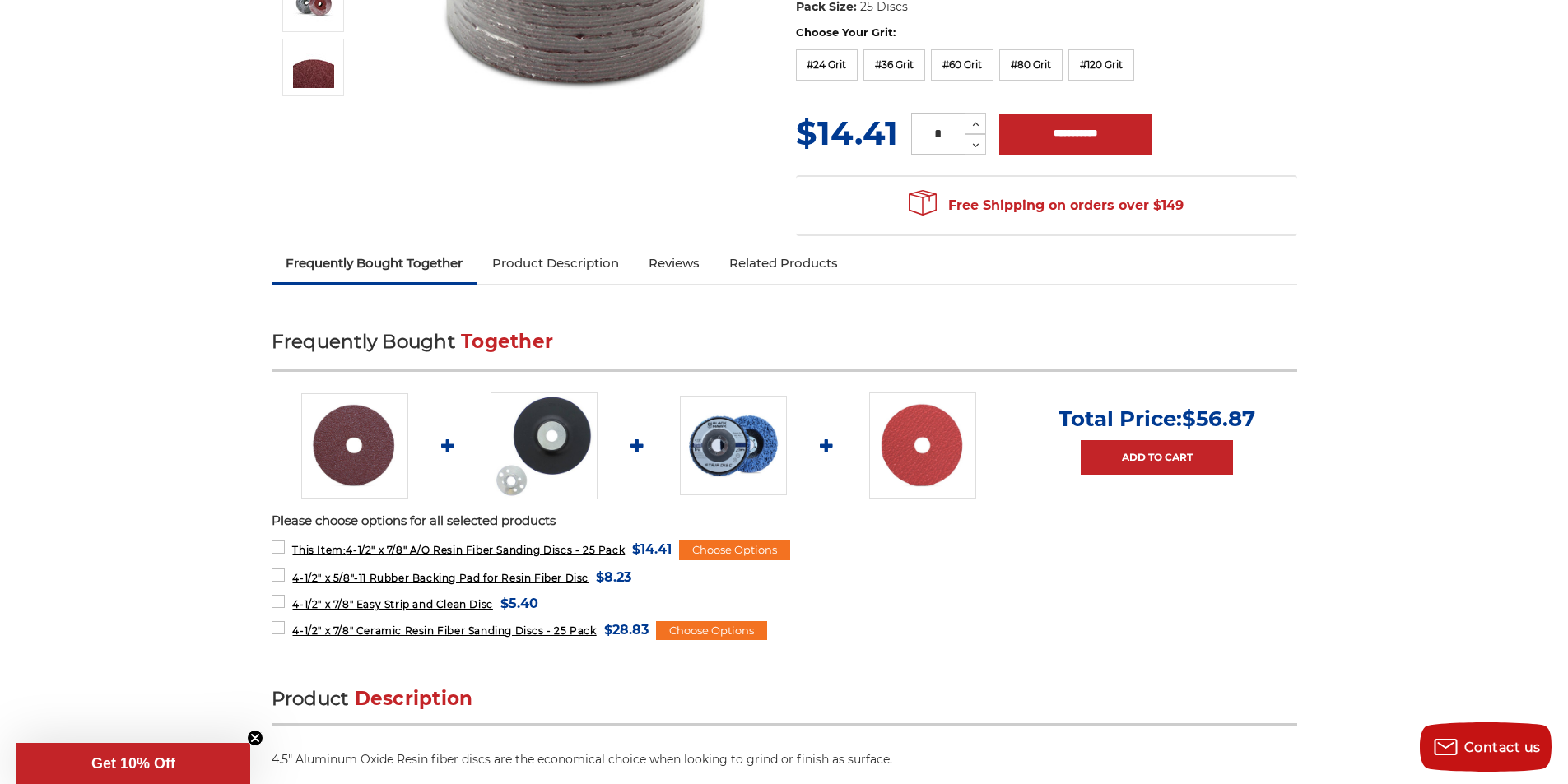
click at [578, 263] on link "Product Description" at bounding box center [556, 263] width 157 height 36
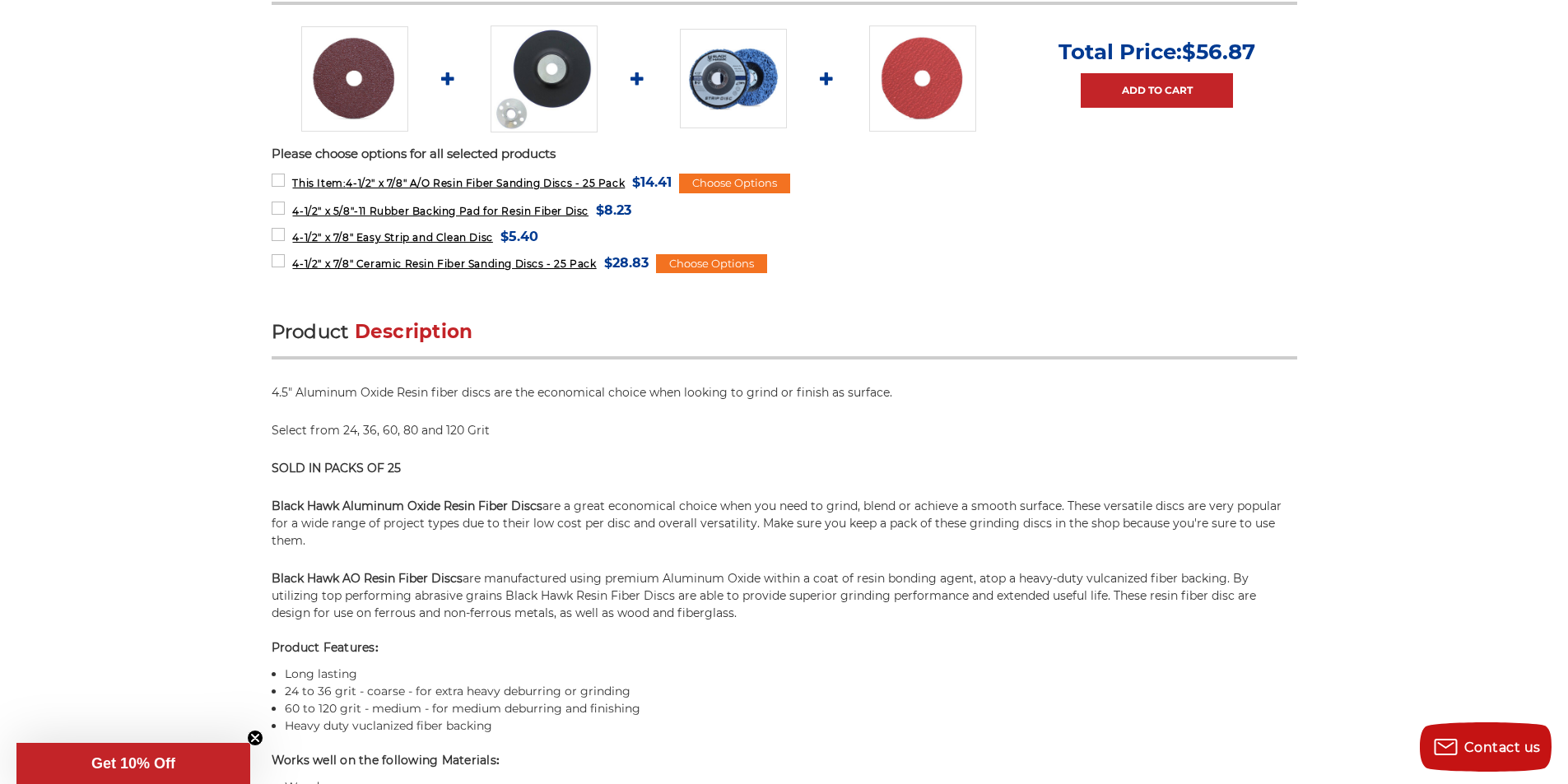
scroll to position [505, 0]
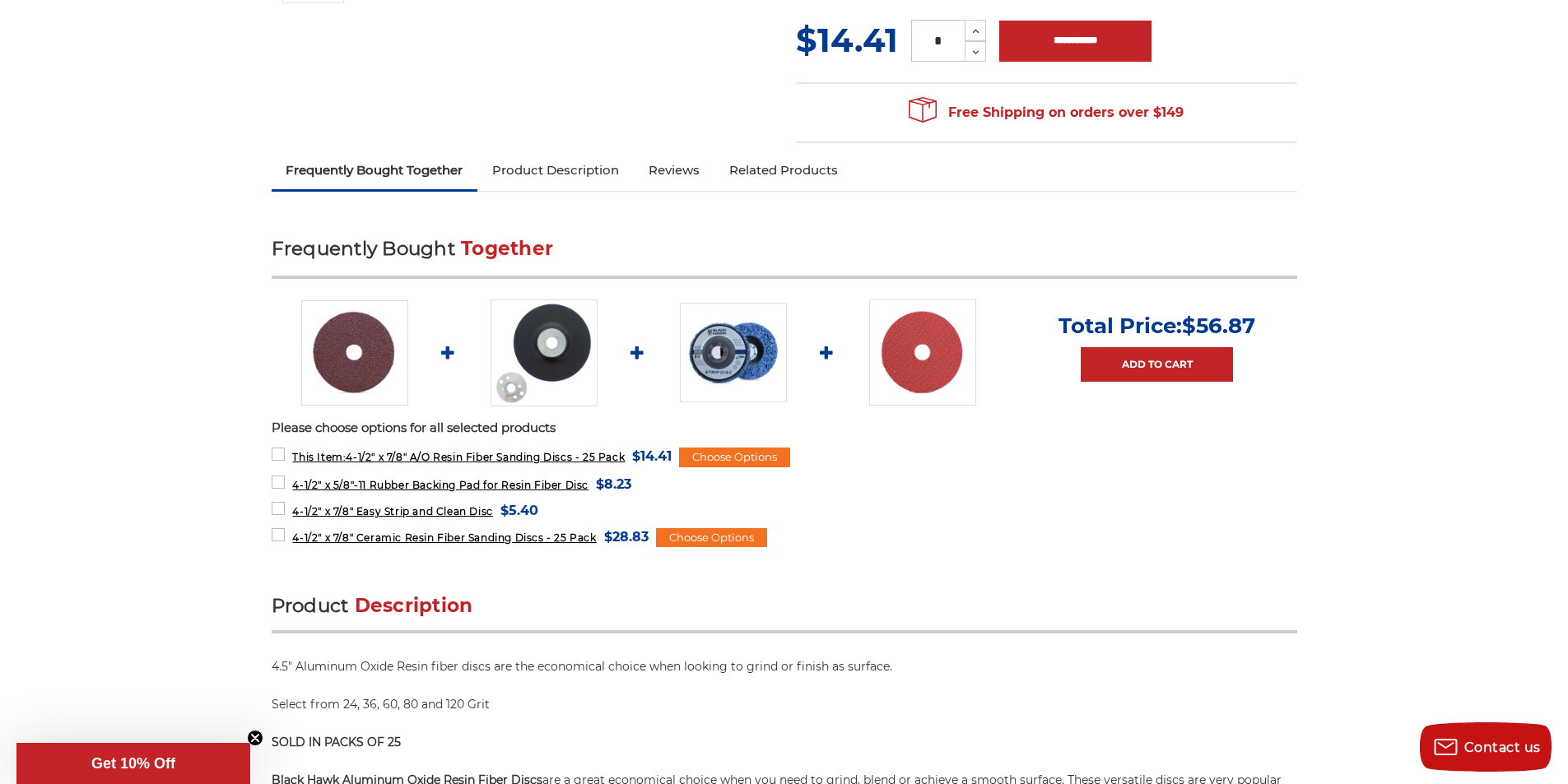
click at [686, 183] on link "Reviews" at bounding box center [674, 171] width 81 height 36
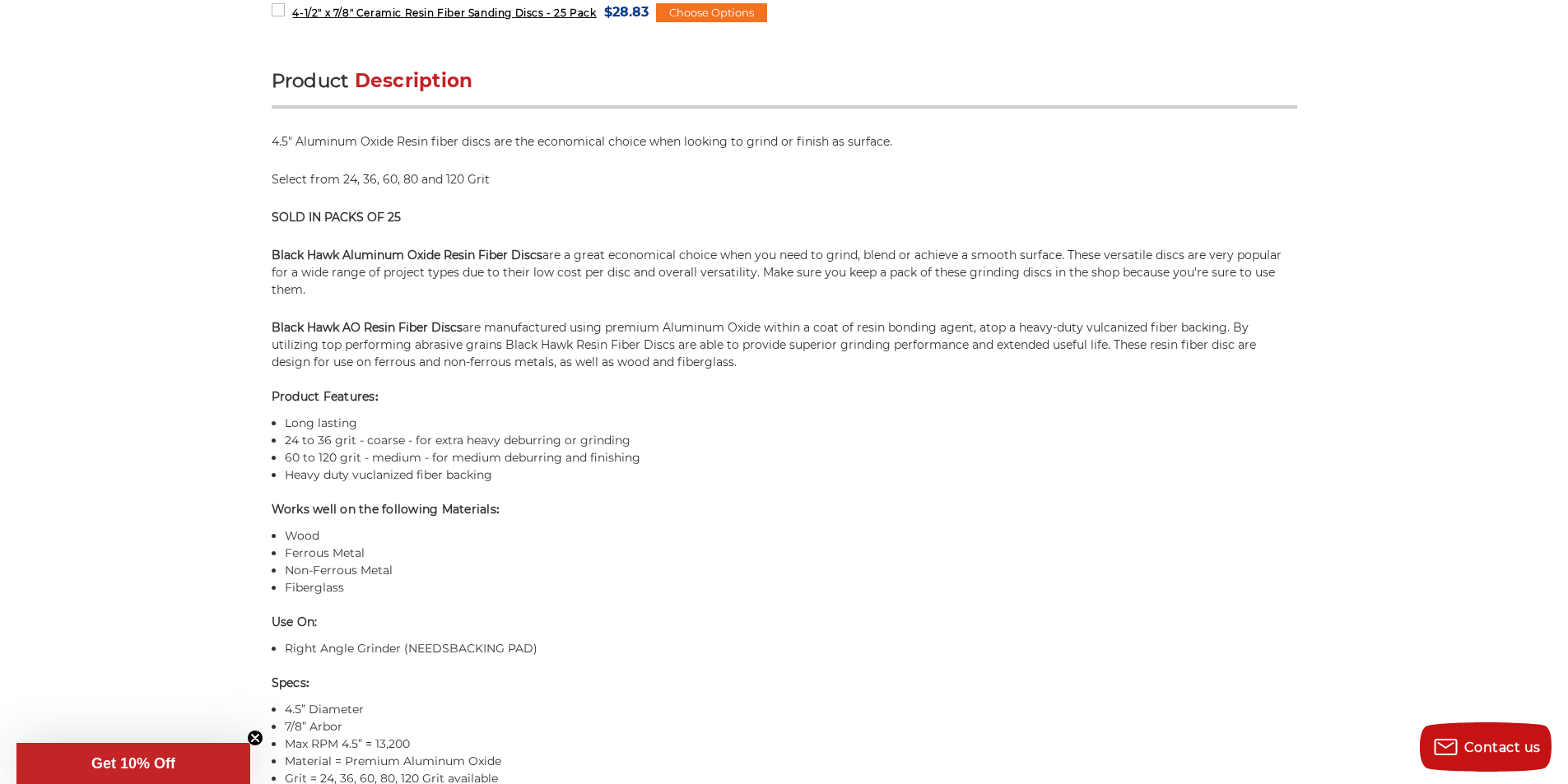
scroll to position [617, 0]
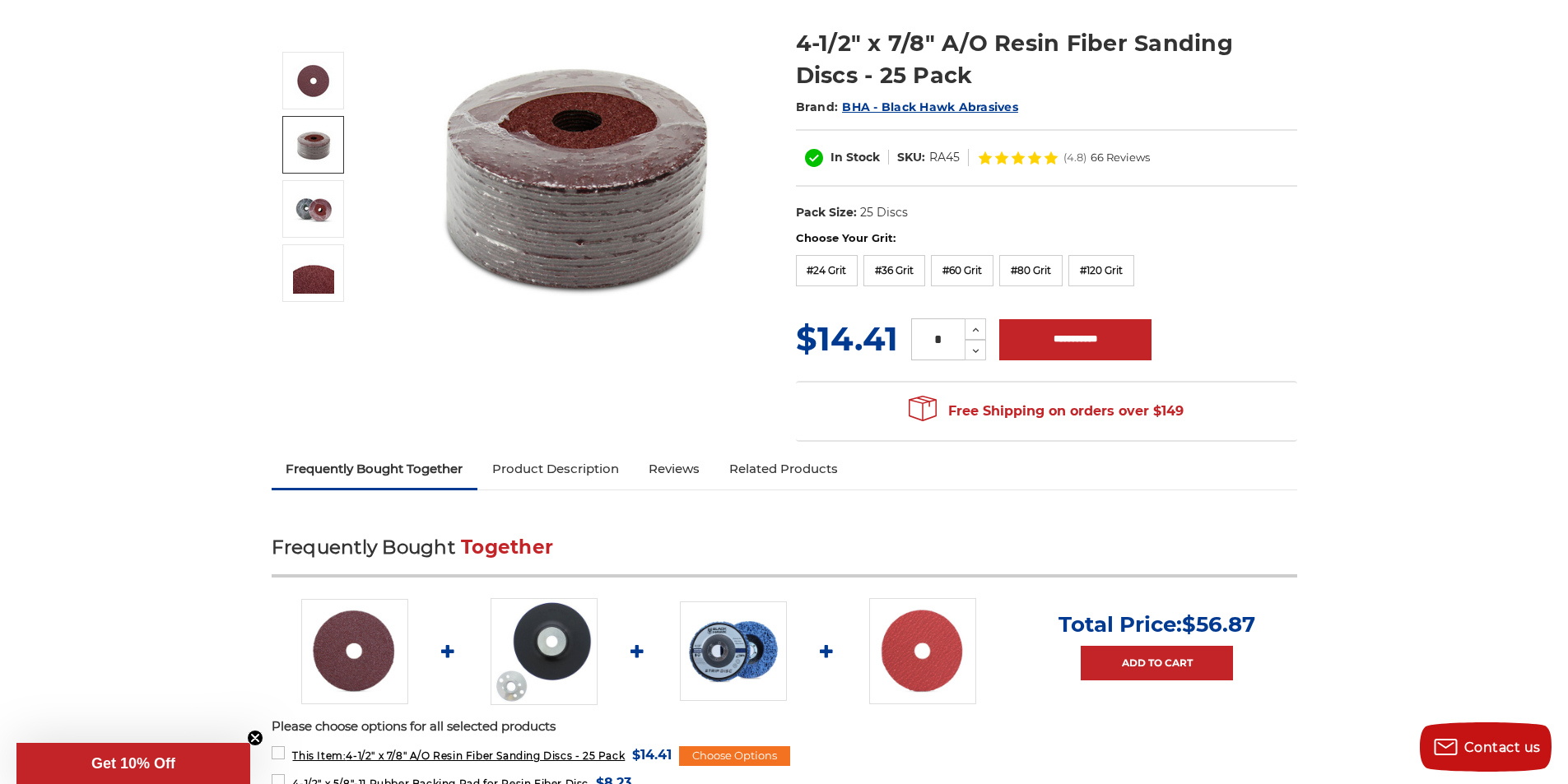
click at [800, 478] on link "Related Products" at bounding box center [784, 469] width 139 height 36
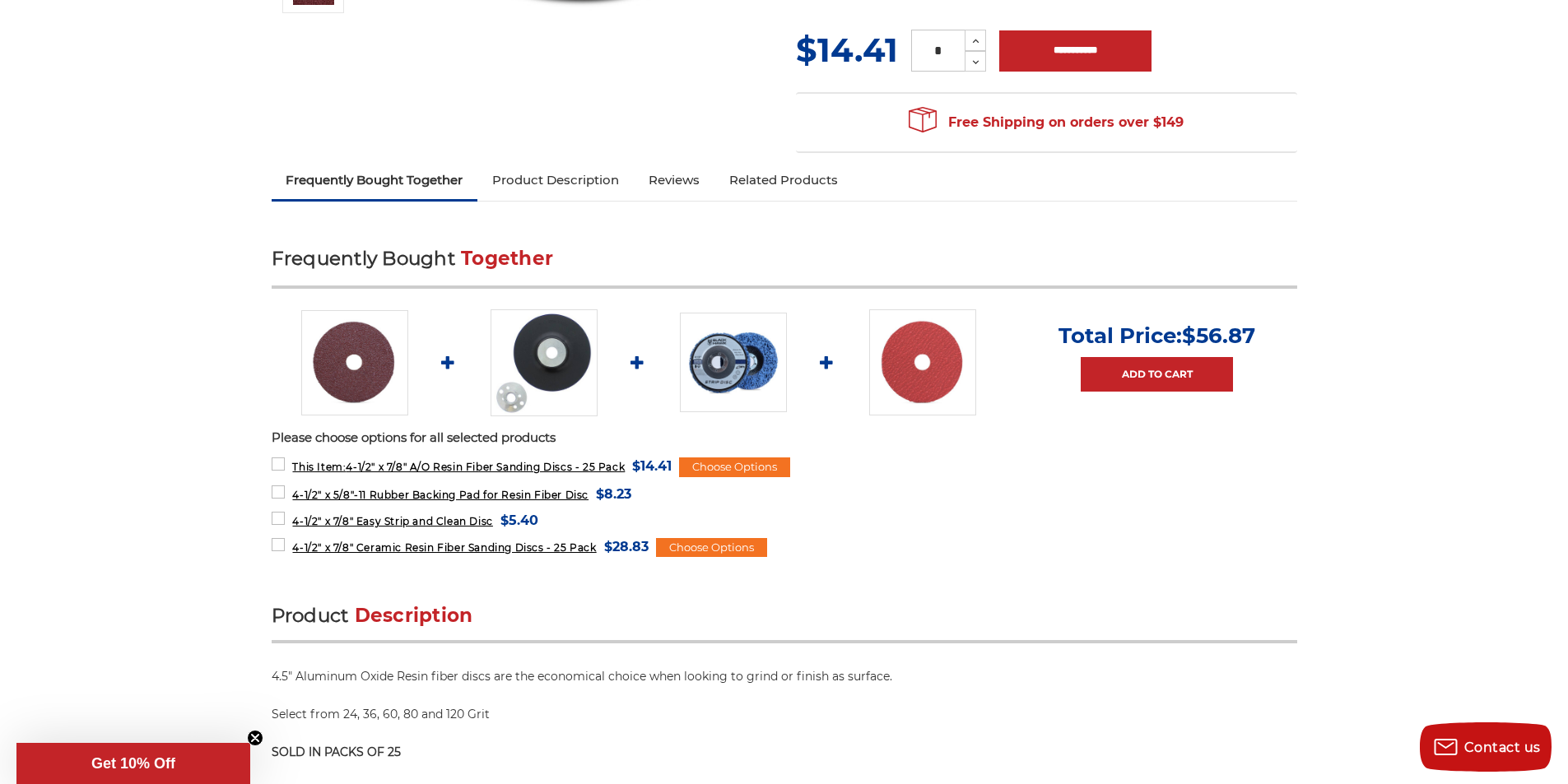
scroll to position [322, 0]
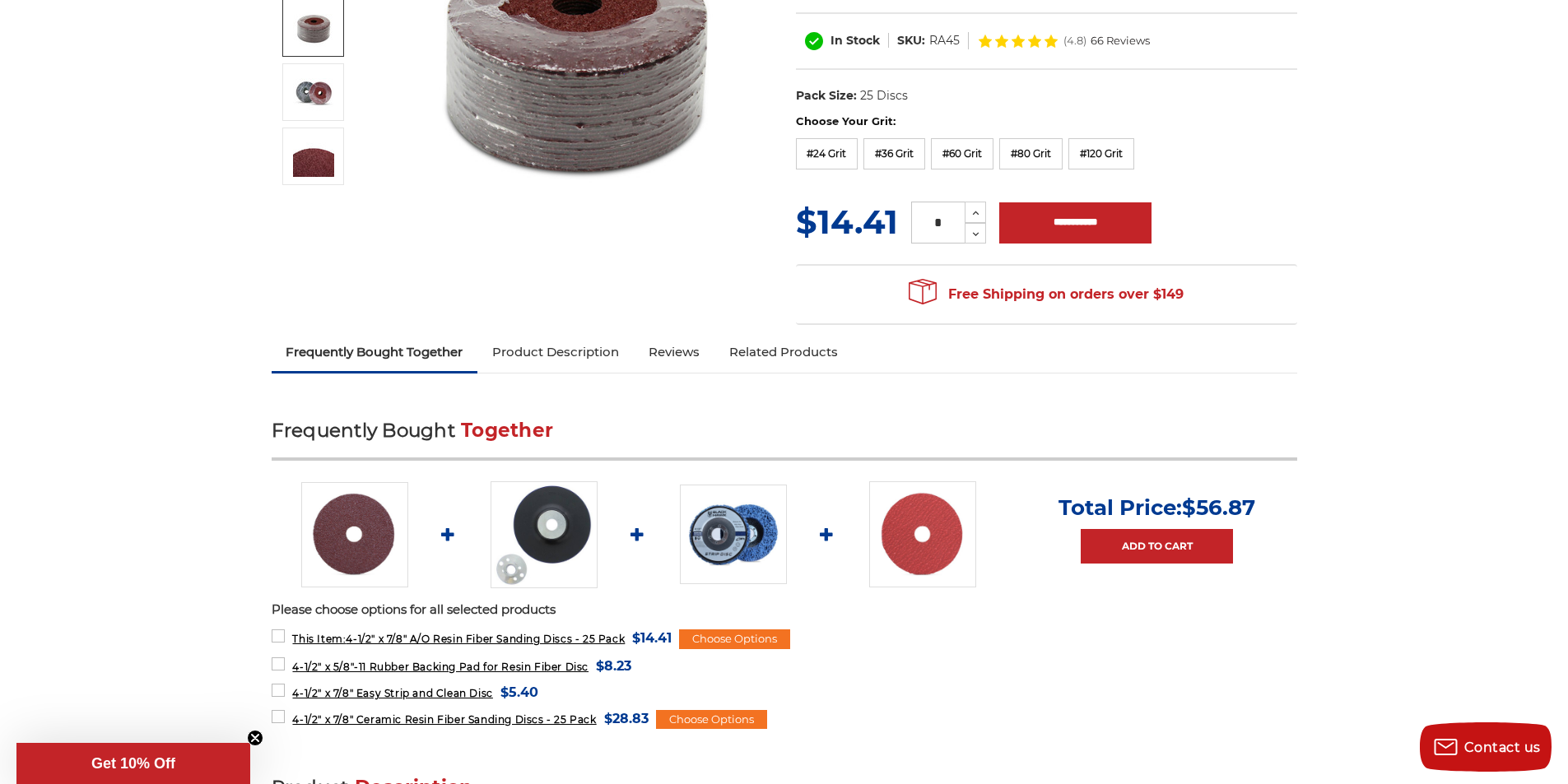
click at [499, 366] on link "Product Description" at bounding box center [556, 352] width 157 height 36
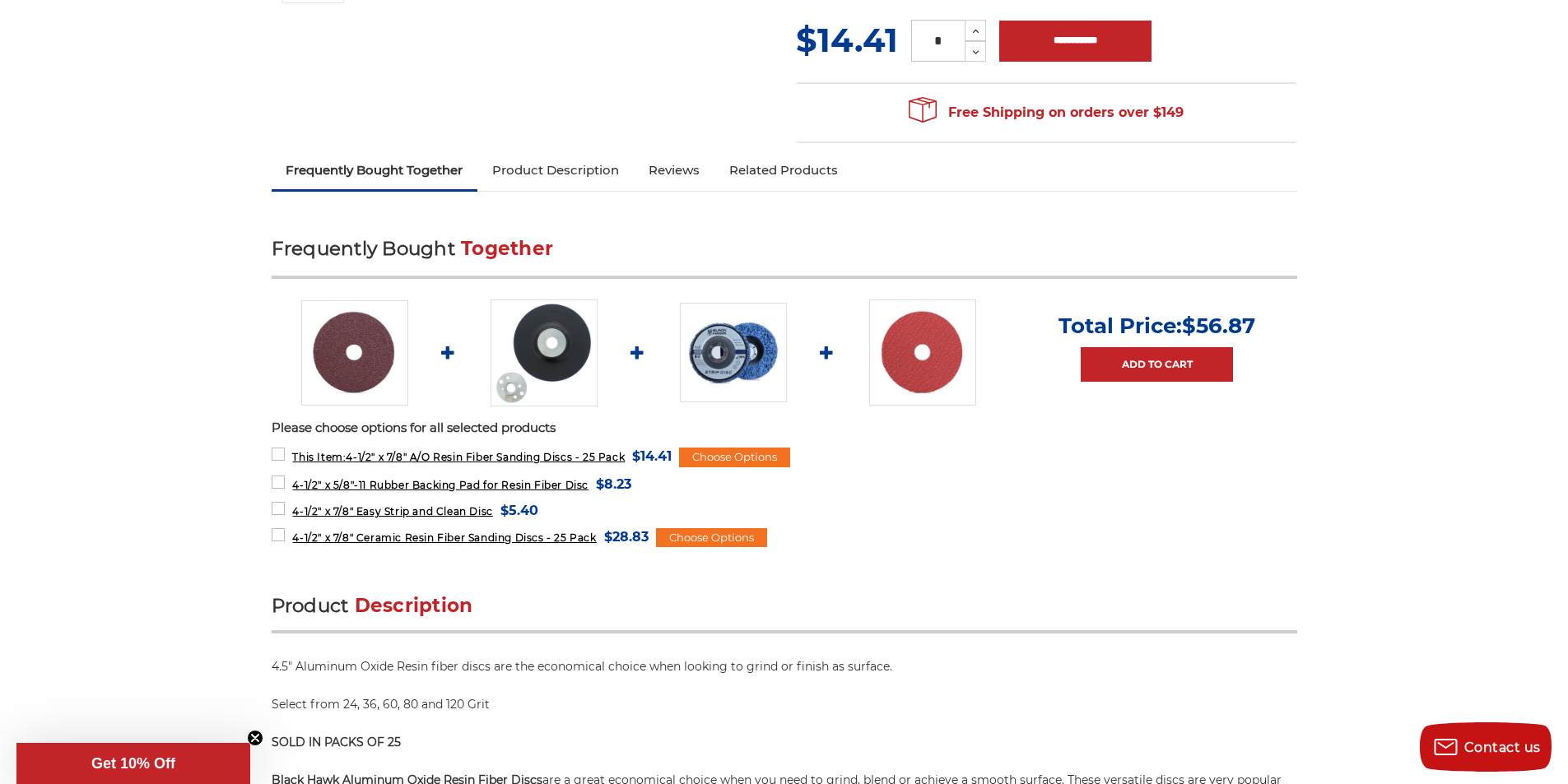
click at [677, 179] on link "Reviews" at bounding box center [674, 171] width 81 height 36
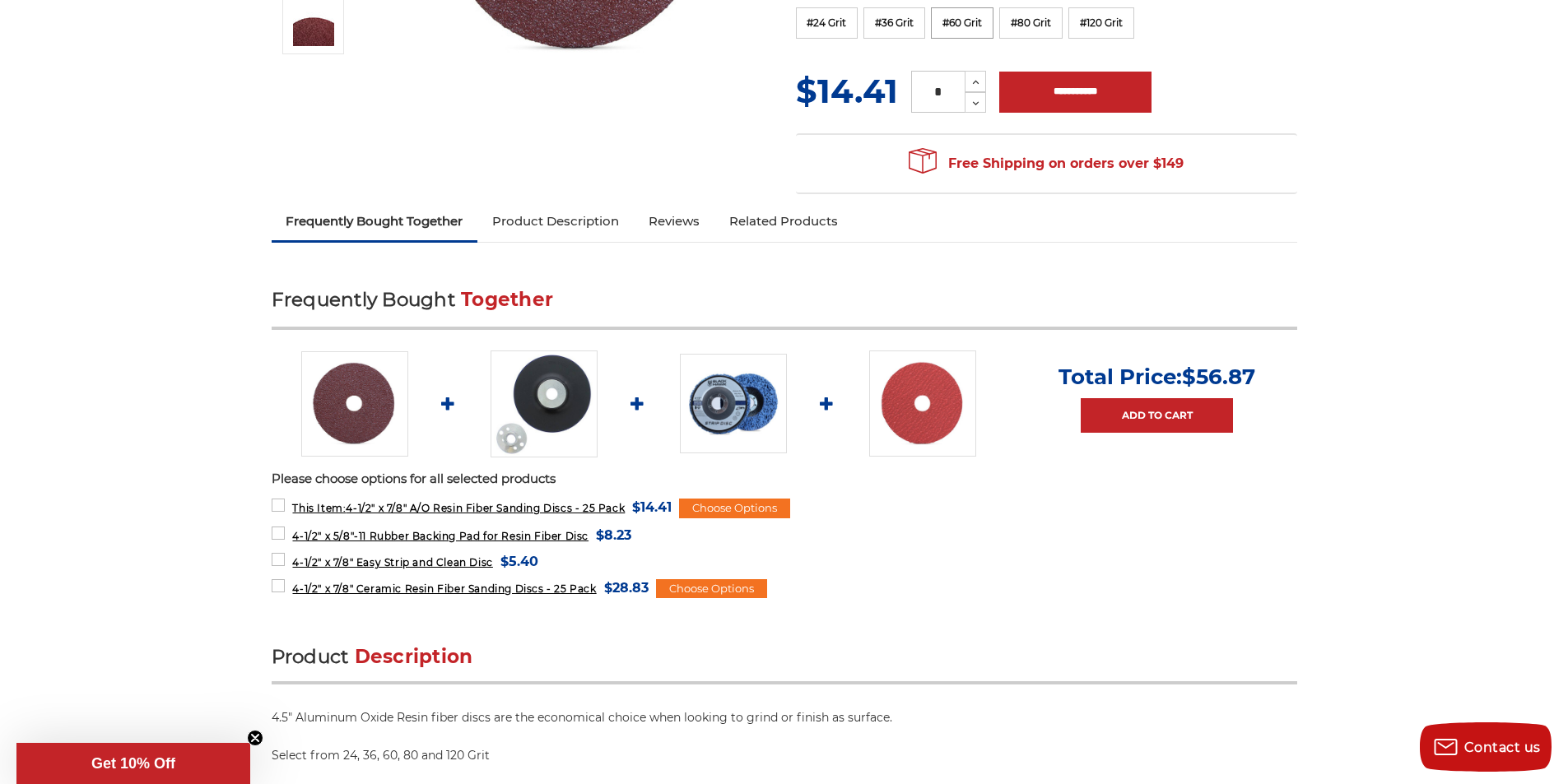
scroll to position [494, 0]
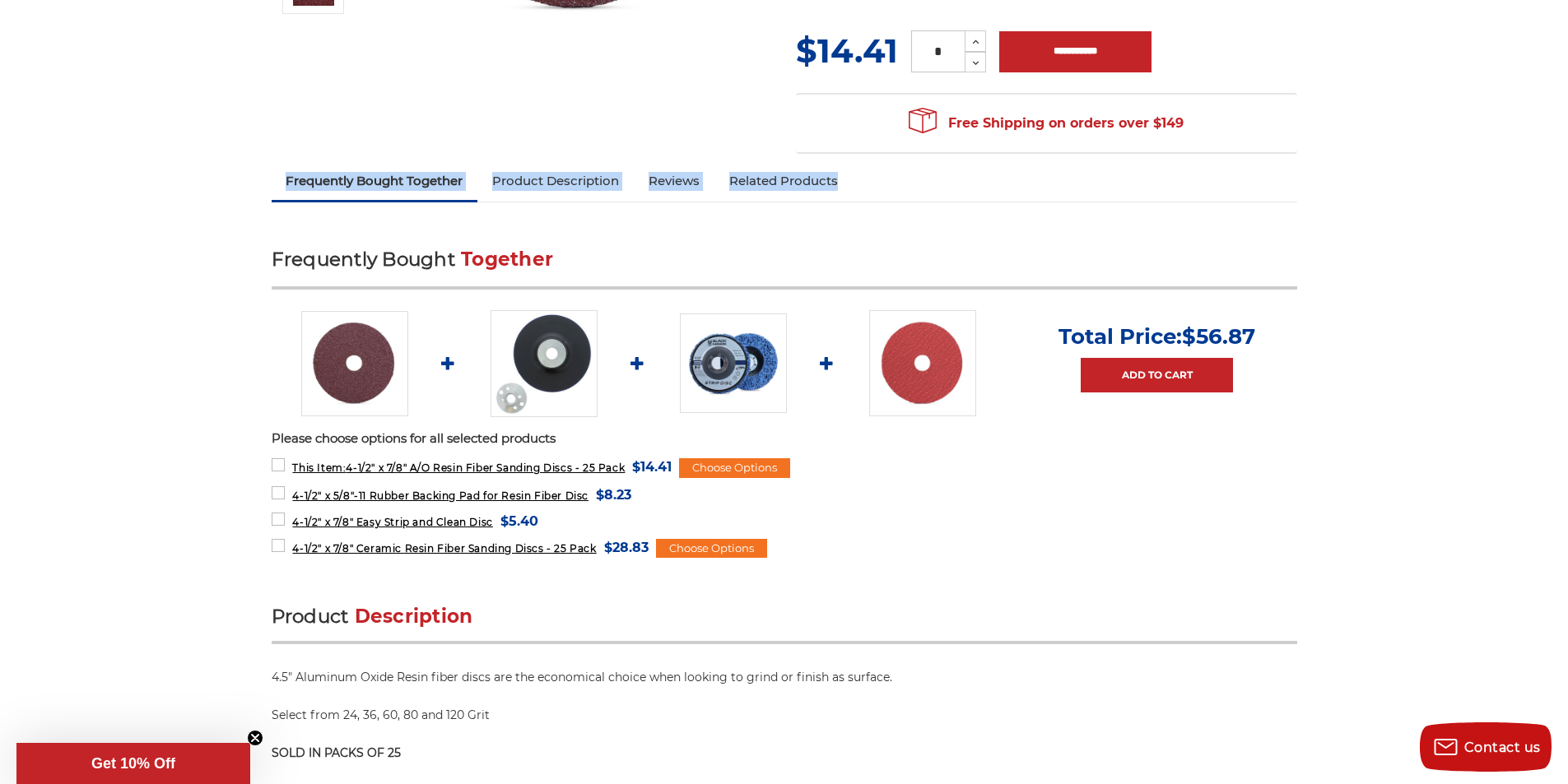
drag, startPoint x: 247, startPoint y: 183, endPoint x: 876, endPoint y: 194, distance: 629.1
copy ul "Frequently Bought Together Product Description Reviews Related Products"
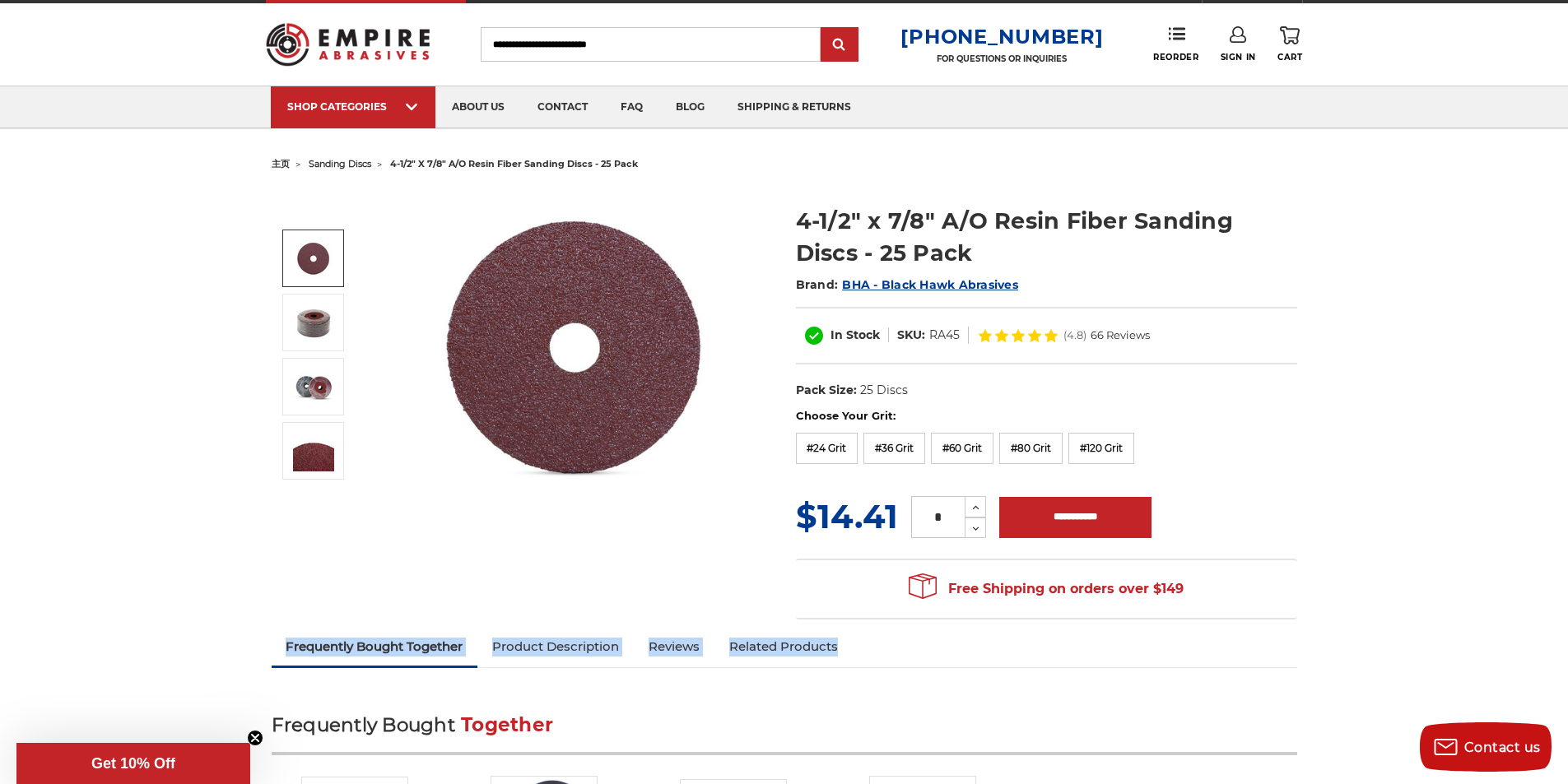
scroll to position [0, 0]
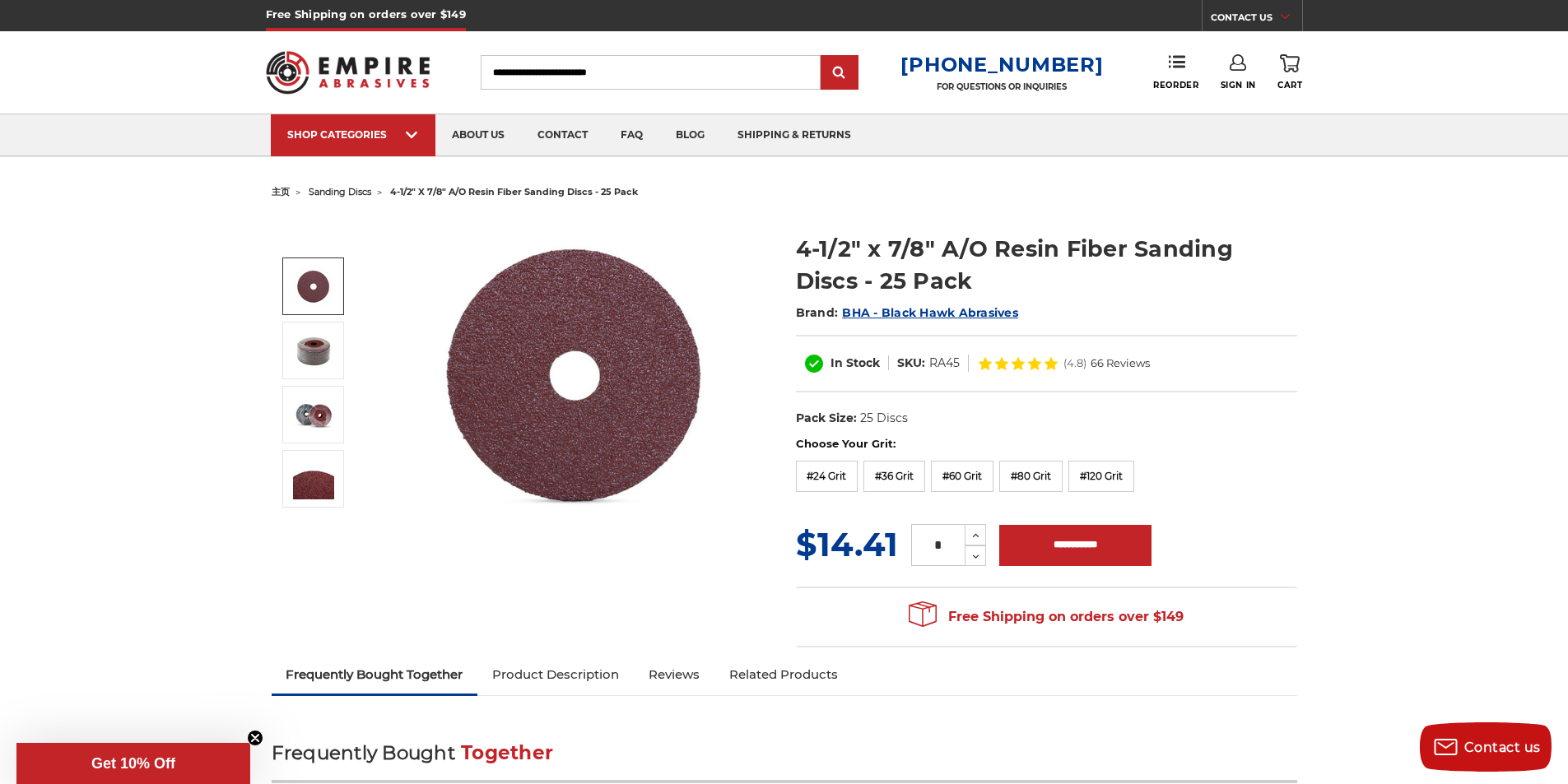
click at [817, 366] on use at bounding box center [814, 364] width 18 height 18
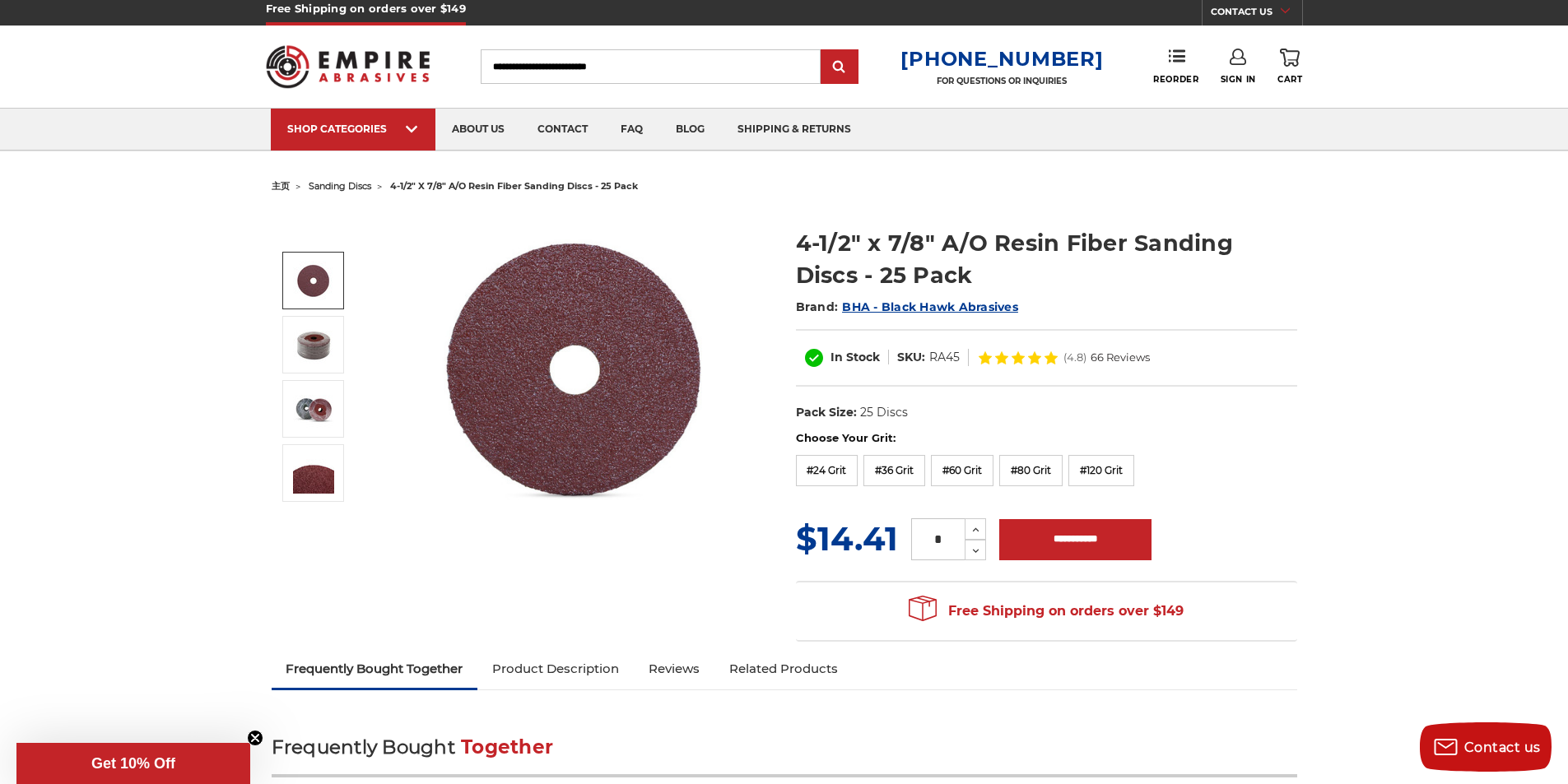
scroll to position [411, 0]
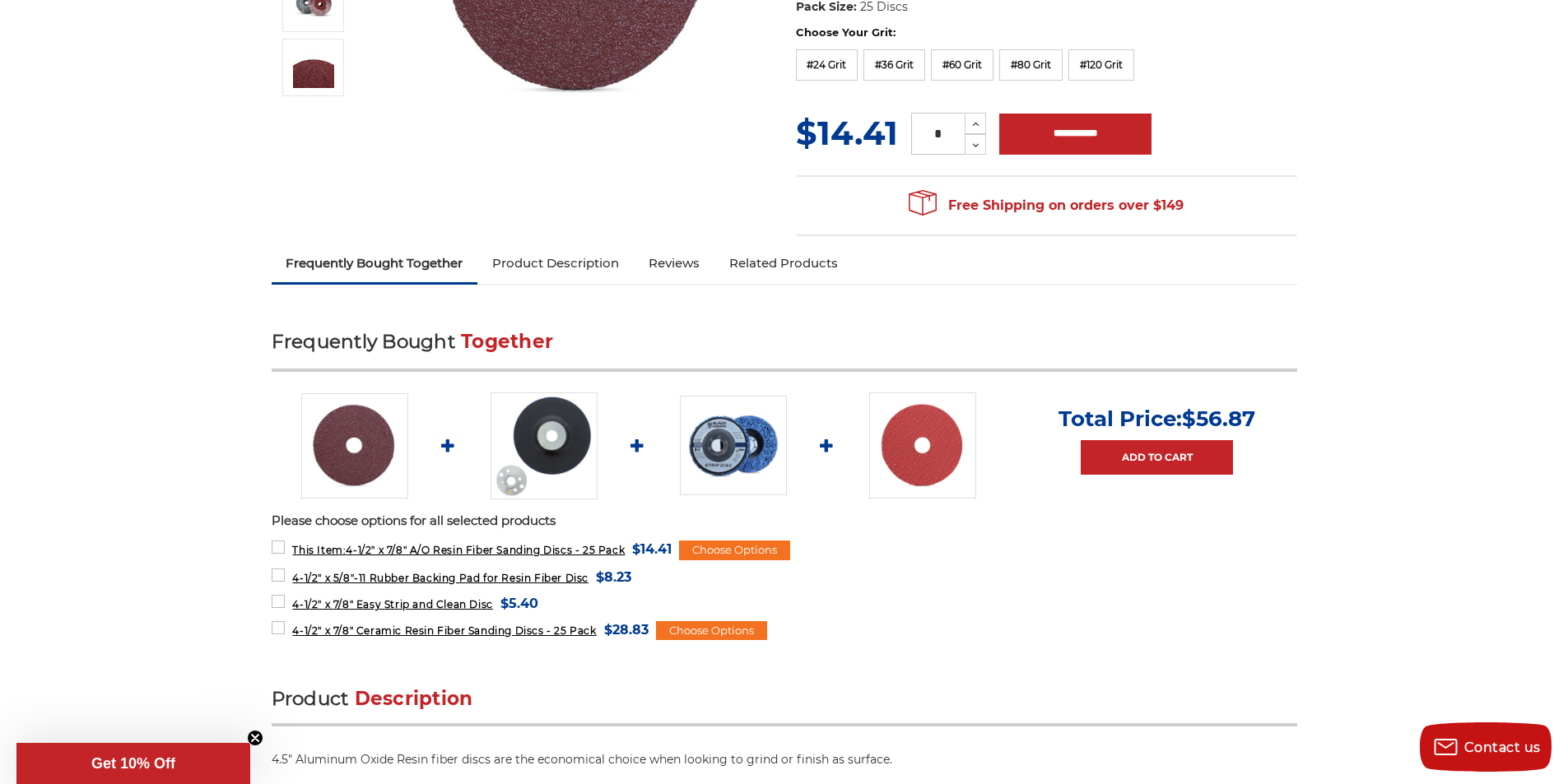
click at [582, 265] on link "Product Description" at bounding box center [556, 263] width 157 height 36
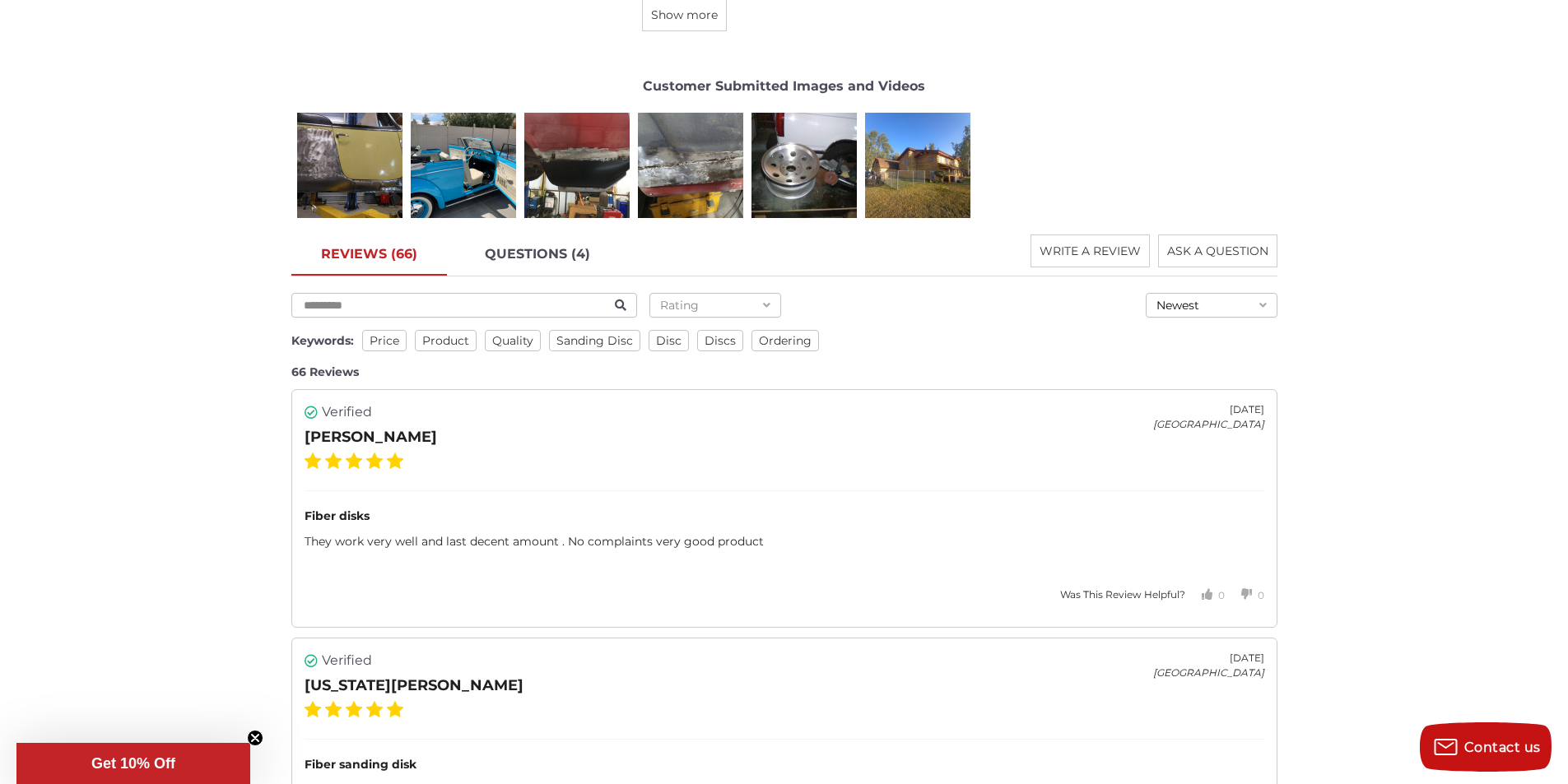
scroll to position [2561, 0]
